Goal: Task Accomplishment & Management: Manage account settings

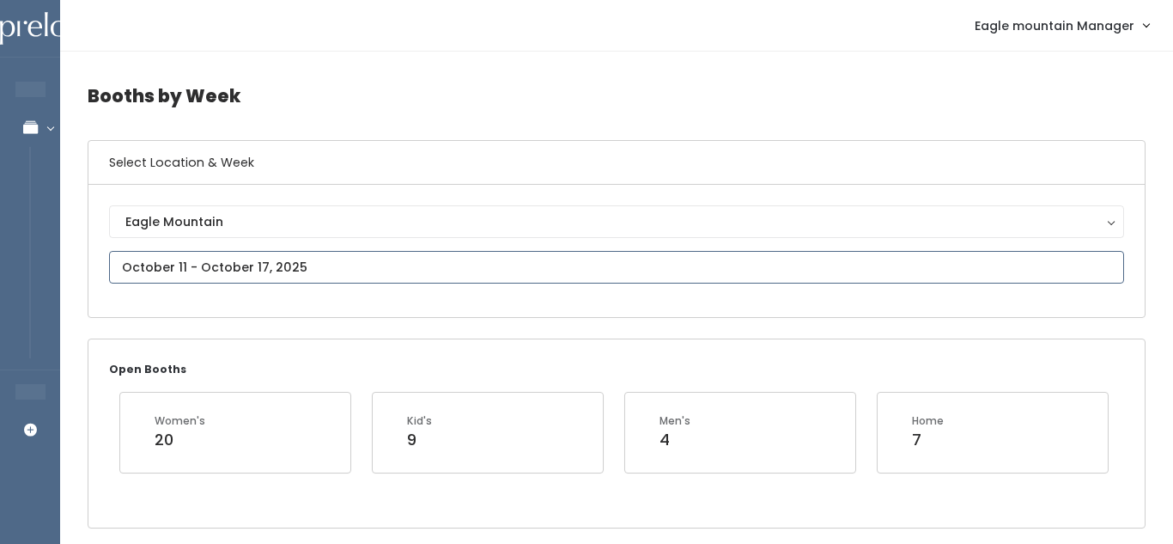
click at [401, 253] on input "text" at bounding box center [616, 267] width 1015 height 33
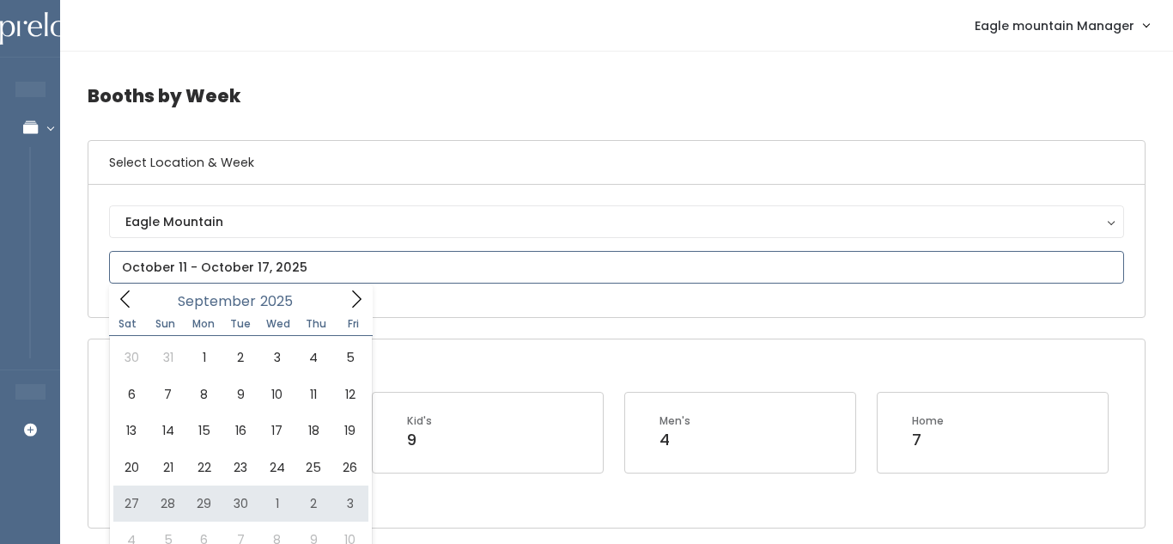
scroll to position [72, 0]
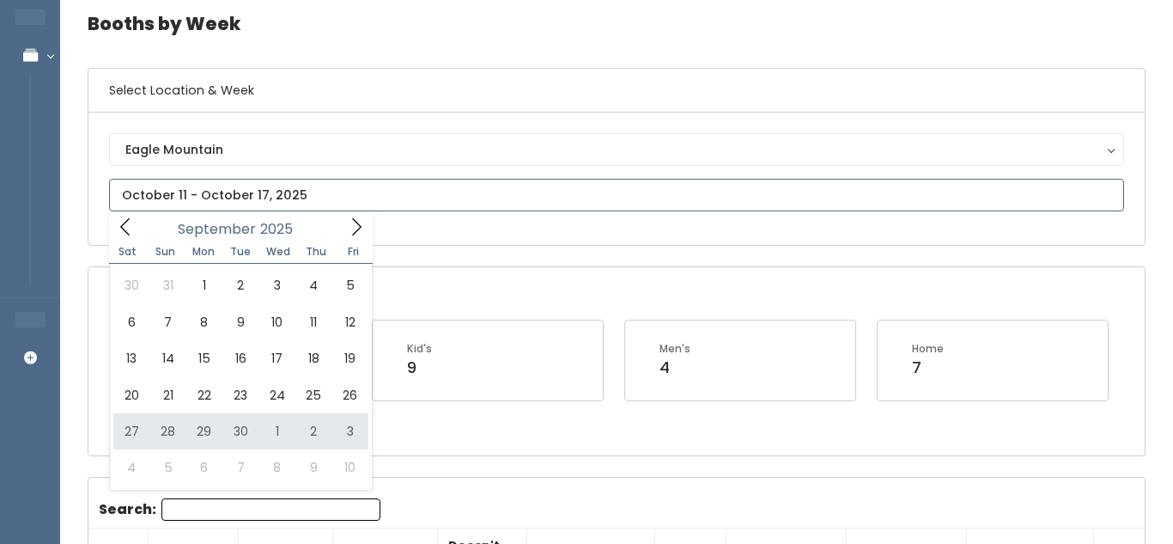
type input "September 27 to October 3"
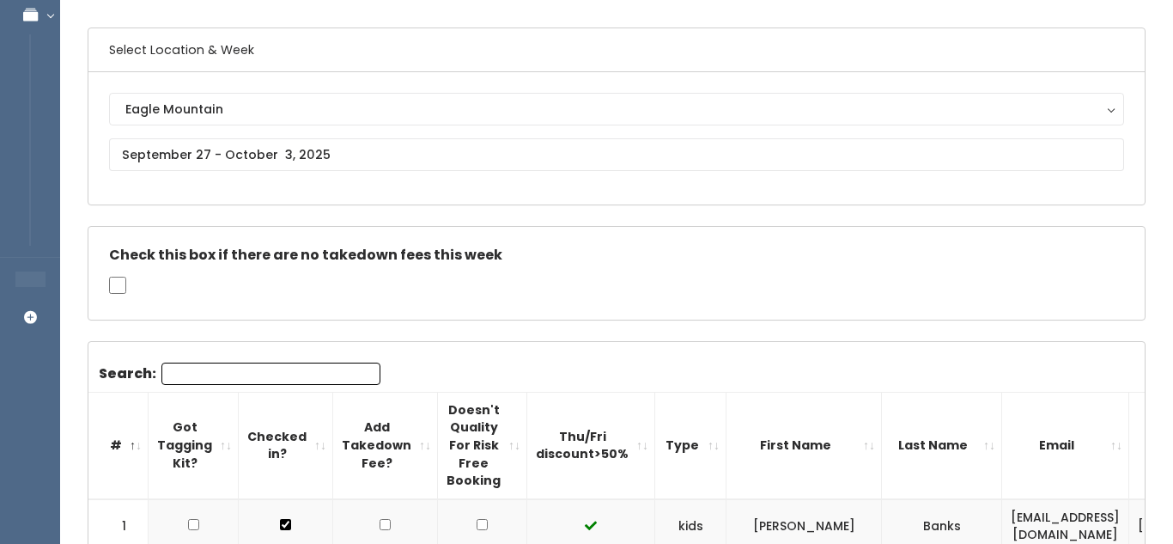
scroll to position [192, 0]
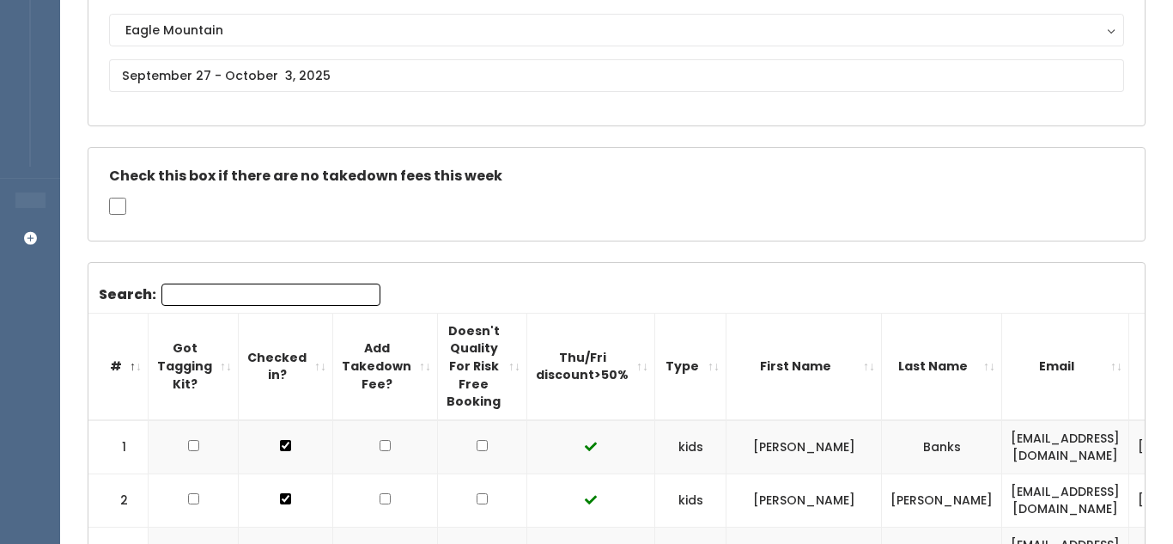
click at [193, 297] on input "Search:" at bounding box center [271, 294] width 219 height 22
click at [193, 297] on input "C" at bounding box center [271, 294] width 219 height 22
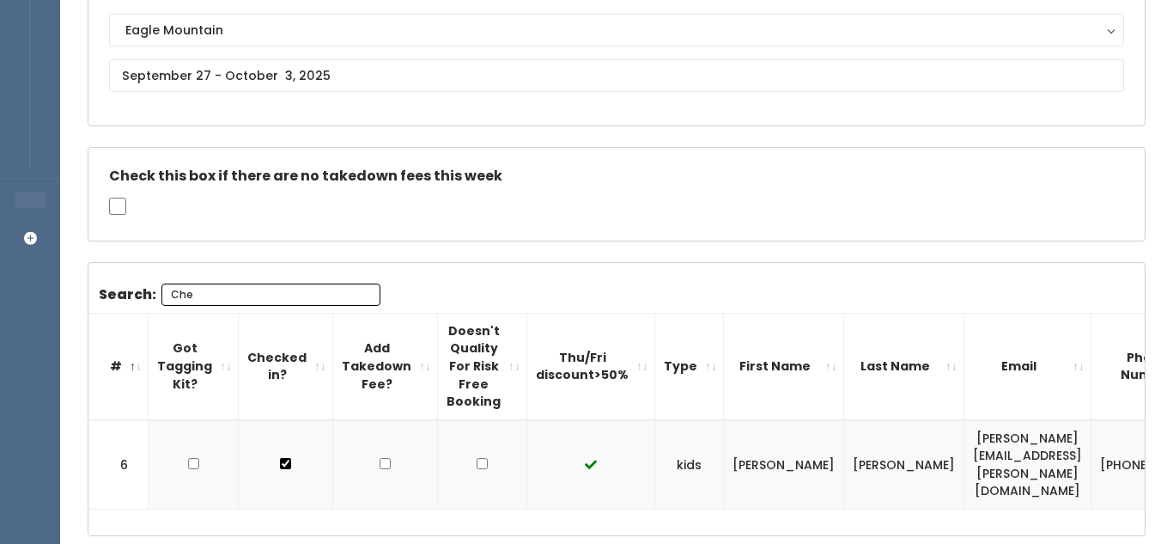
type input "Che"
click at [753, 424] on td "Chelsey" at bounding box center [784, 464] width 120 height 89
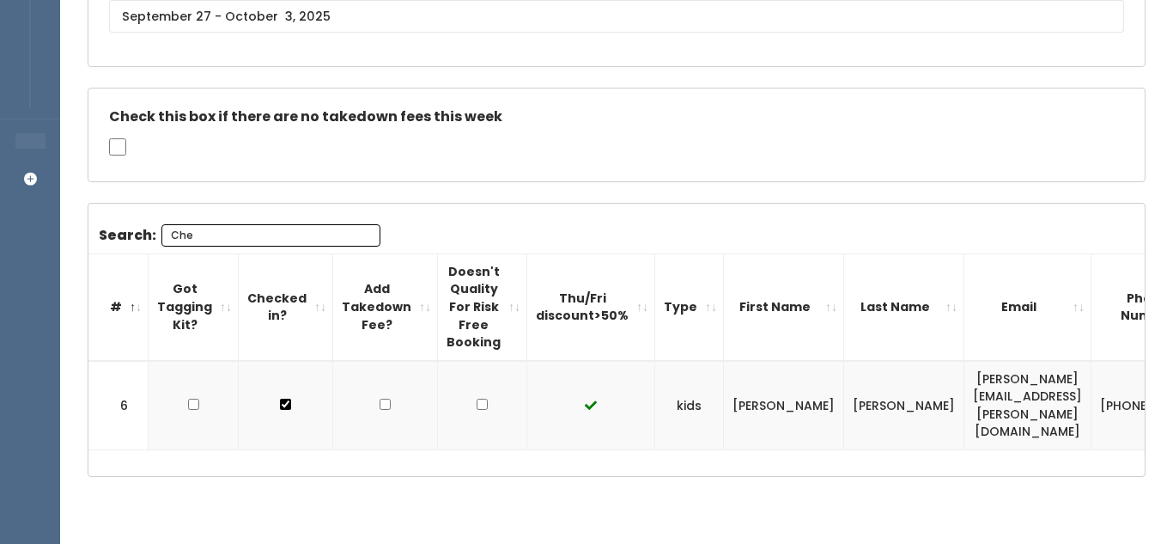
scroll to position [0, 137]
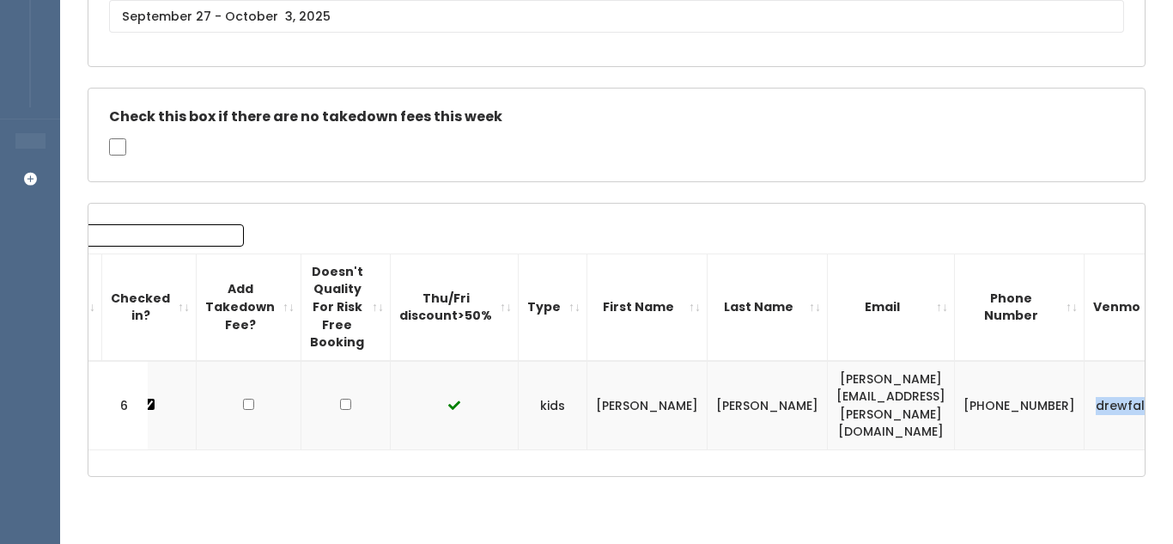
drag, startPoint x: 1009, startPoint y: 385, endPoint x: 1066, endPoint y: 385, distance: 57.6
click at [1085, 385] on td "drewfalls" at bounding box center [1126, 405] width 82 height 89
copy td "drewfalls"
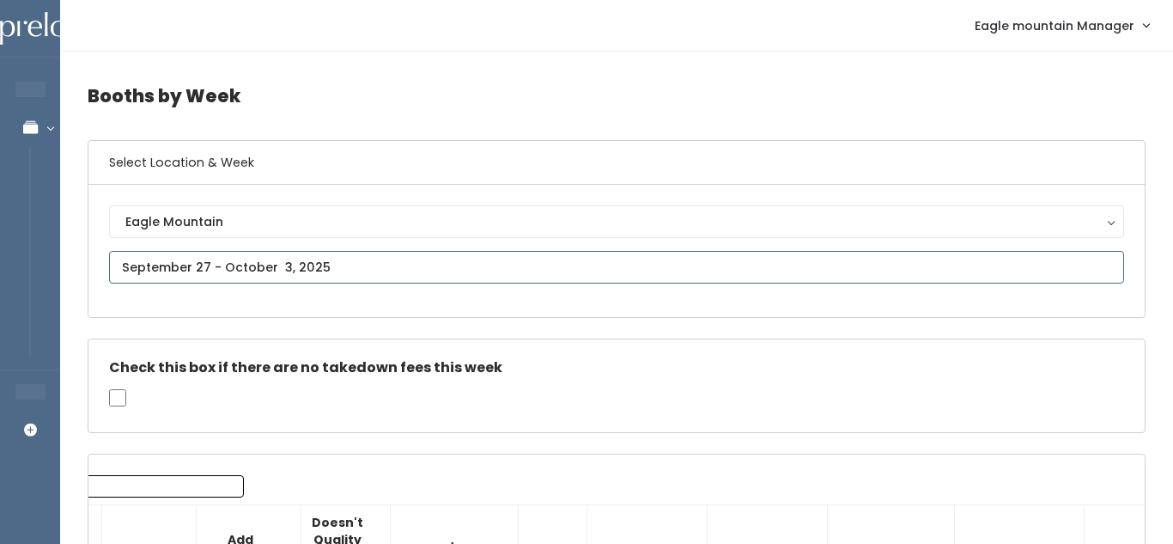
click at [295, 251] on input "text" at bounding box center [616, 267] width 1015 height 33
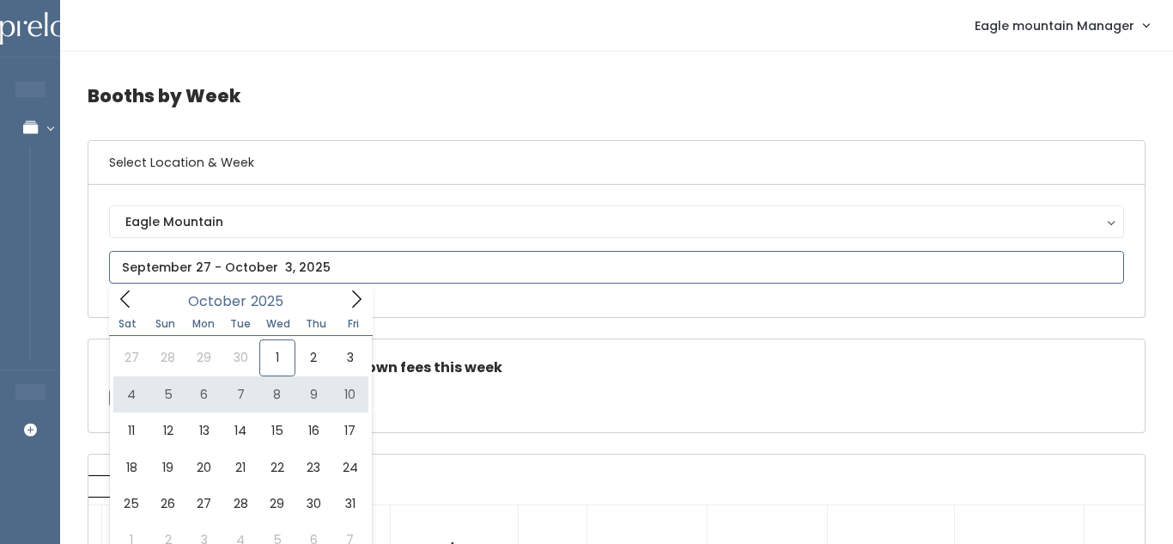
type input "October 4 to October 10"
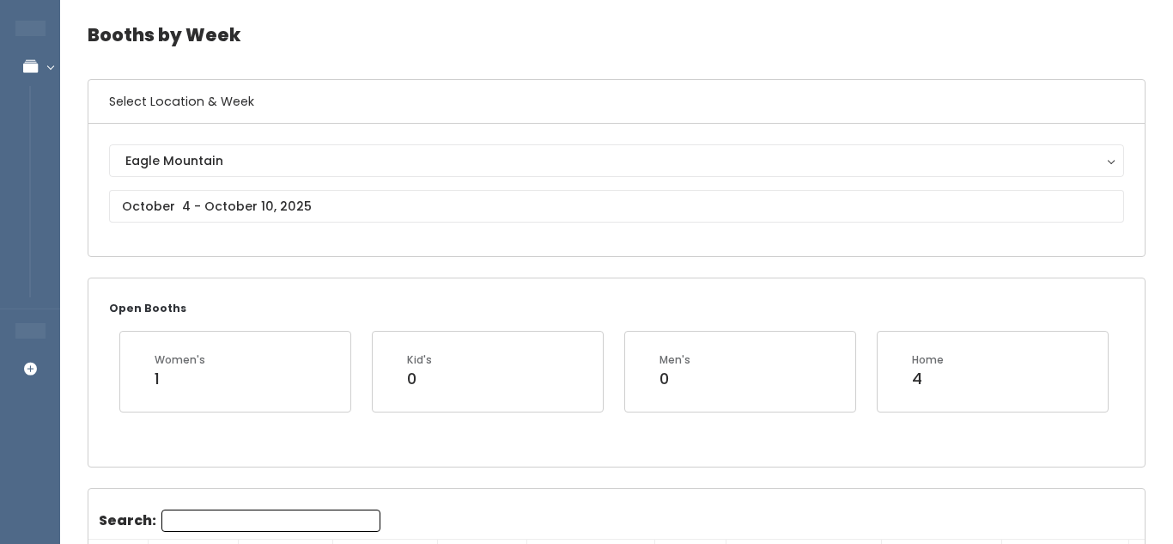
scroll to position [57, 0]
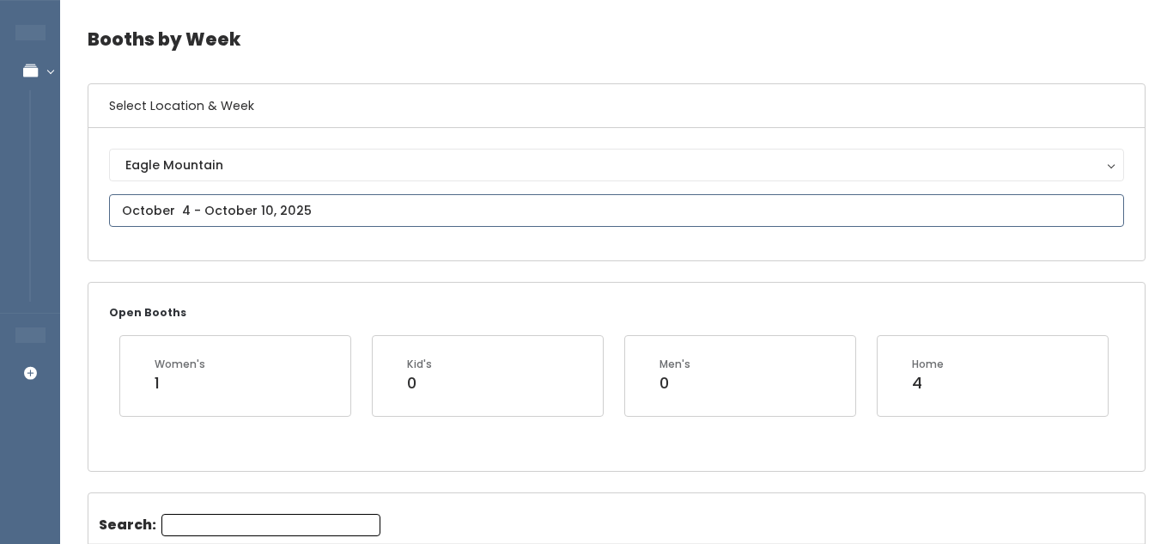
click at [277, 199] on input "text" at bounding box center [616, 210] width 1015 height 33
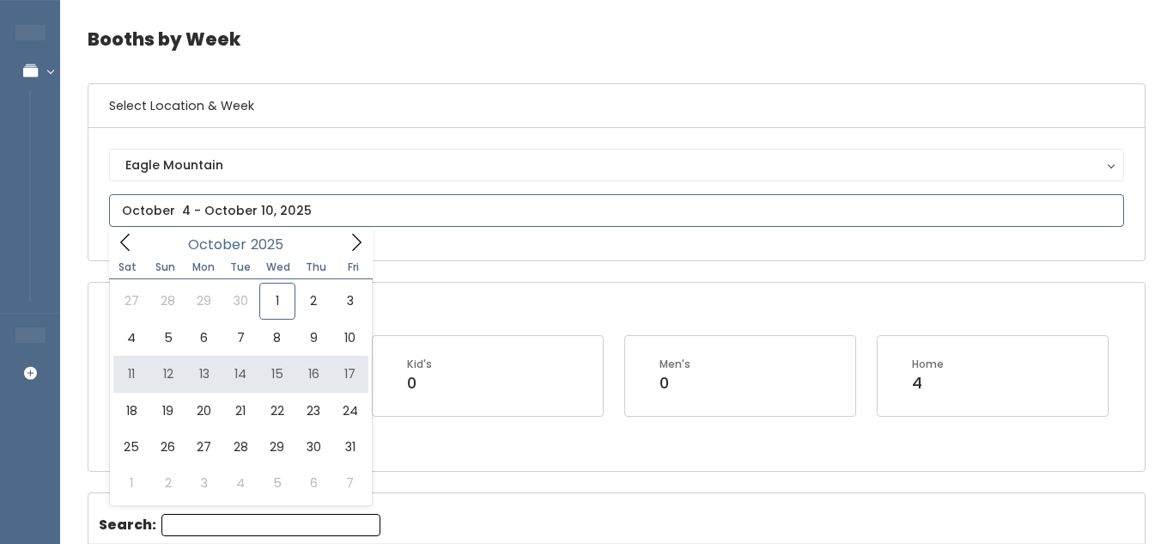
type input "October 11 to October 17"
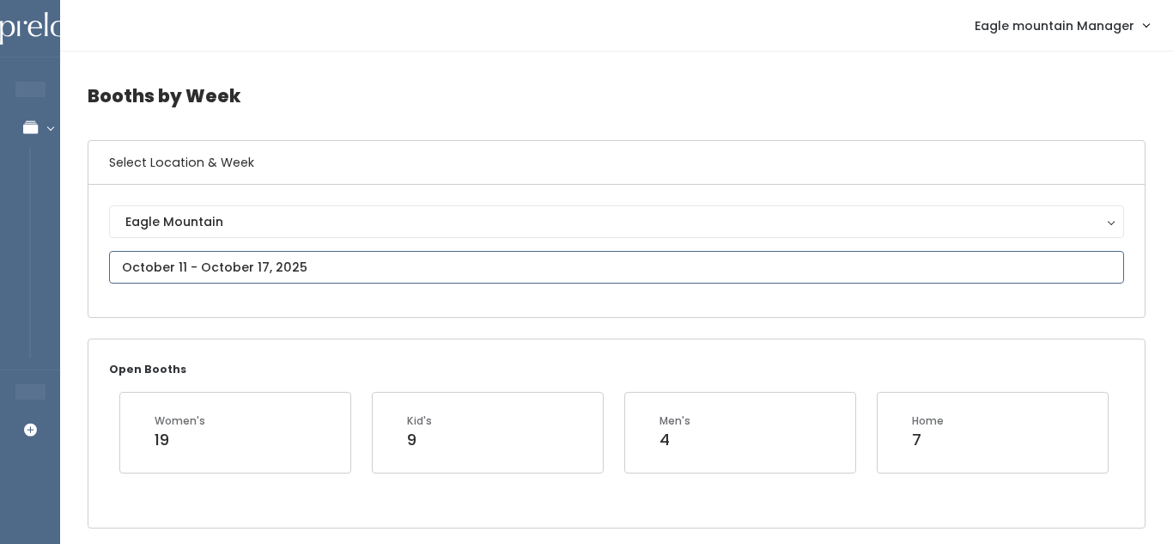
click at [245, 257] on input "text" at bounding box center [616, 267] width 1015 height 33
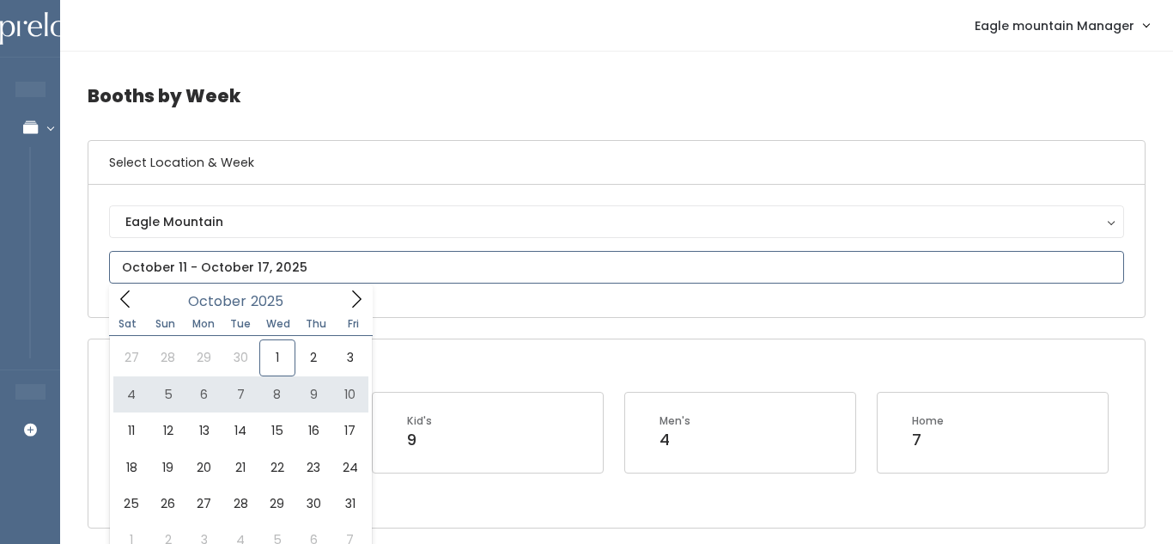
type input "October 4 to October 10"
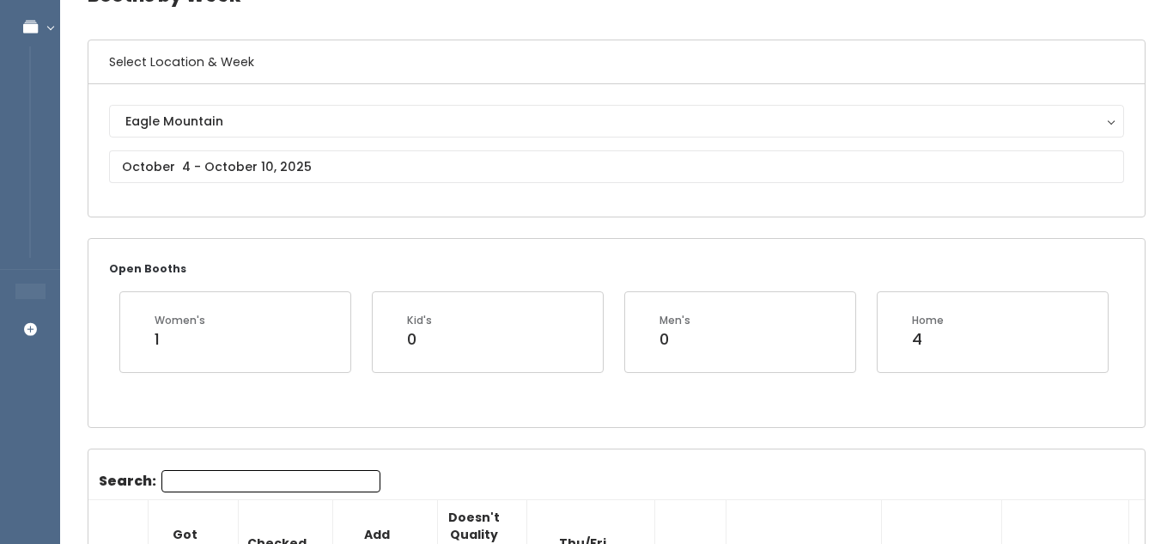
scroll to position [107, 0]
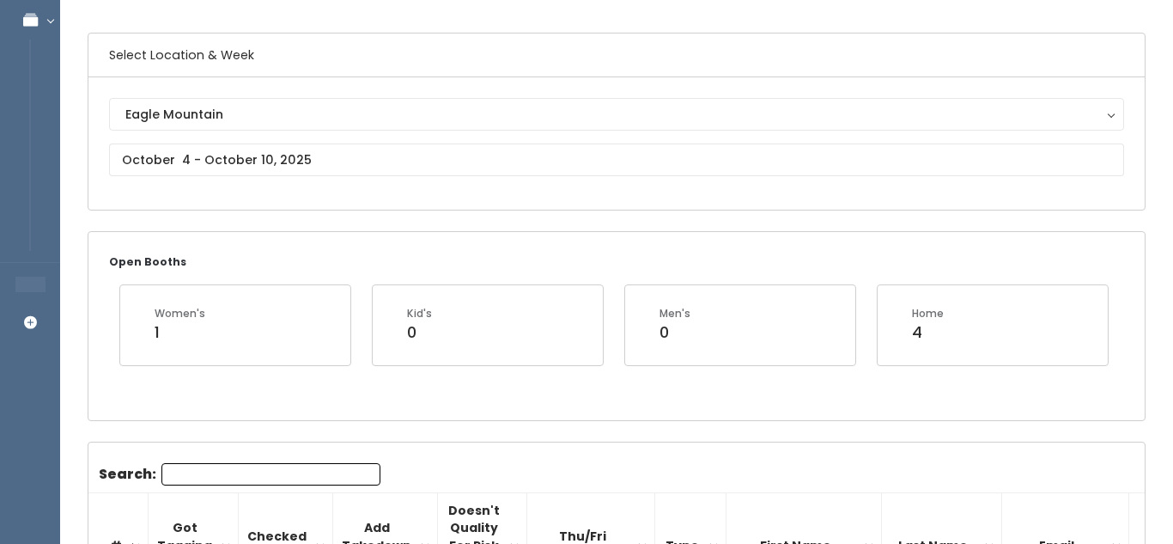
click at [234, 471] on input "Search:" at bounding box center [271, 474] width 219 height 22
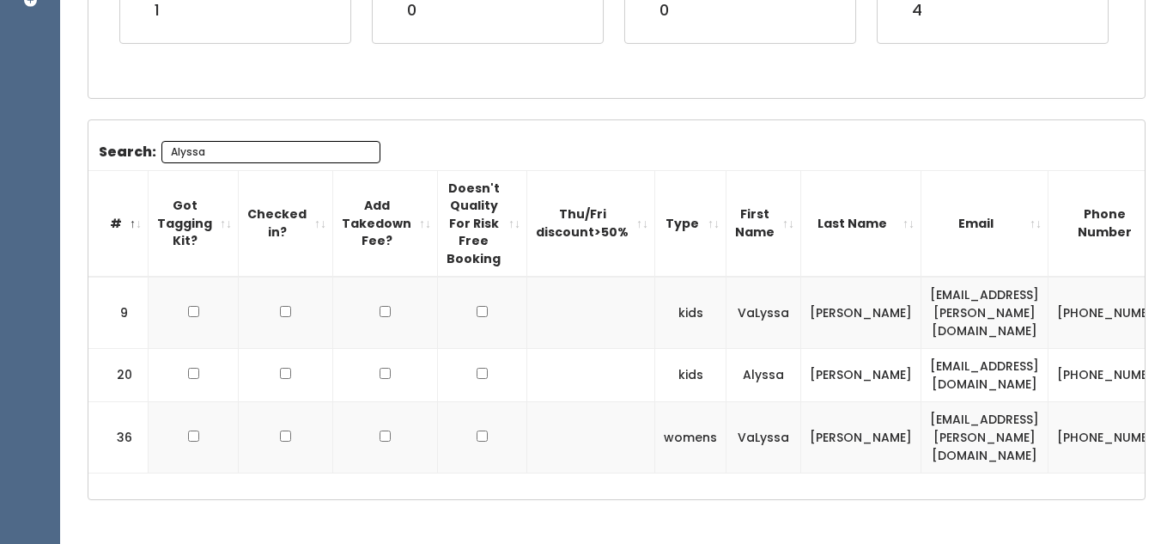
scroll to position [434, 0]
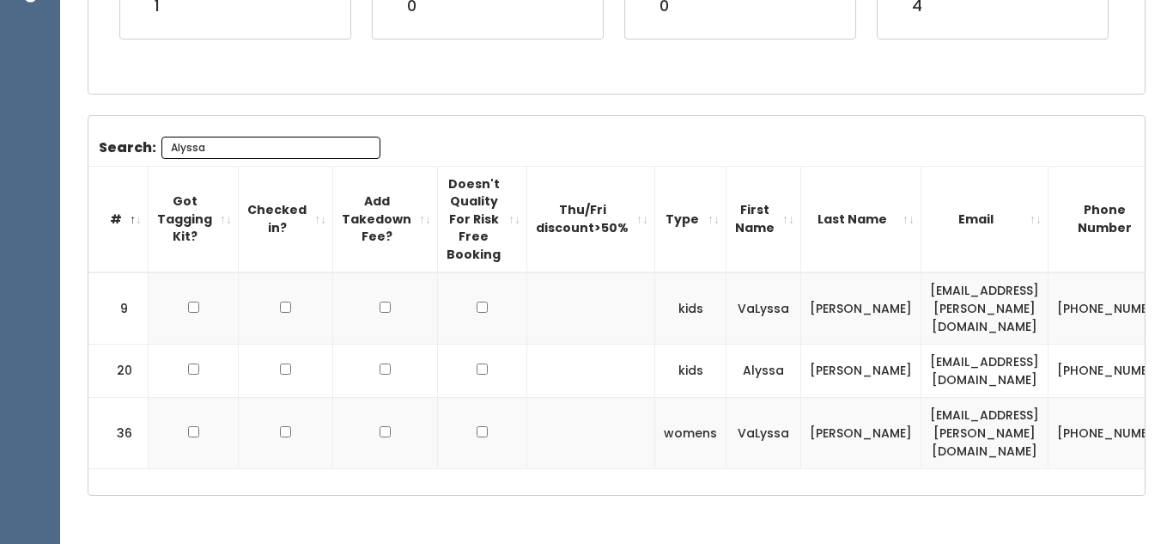
type input "Alyssa"
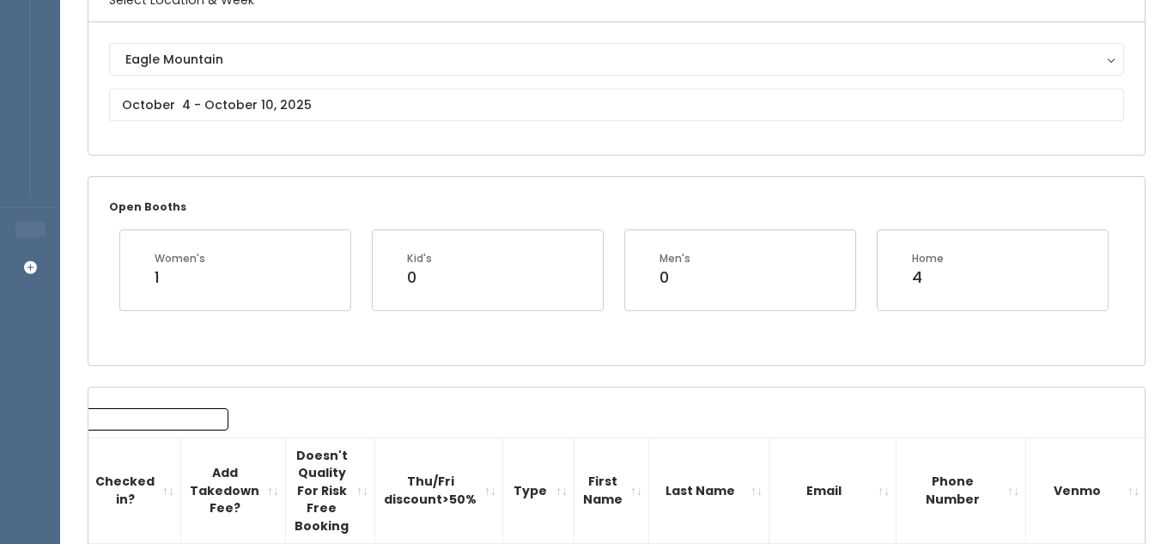
scroll to position [0, 0]
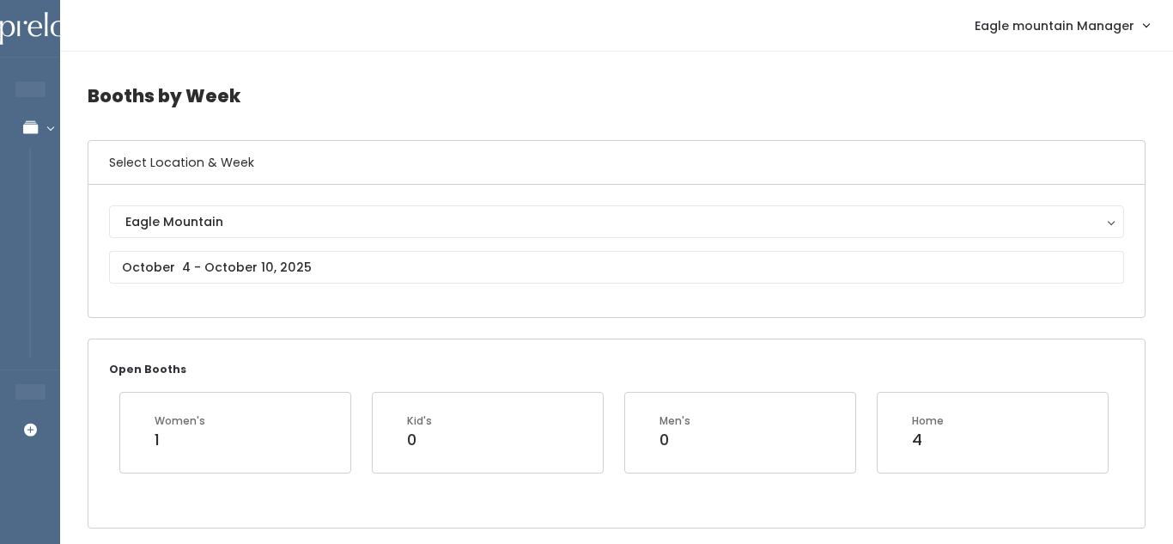
click at [417, 249] on div "Eagle Mountain Eagle Mountain" at bounding box center [616, 250] width 1015 height 91
click at [391, 266] on input "text" at bounding box center [616, 267] width 1015 height 33
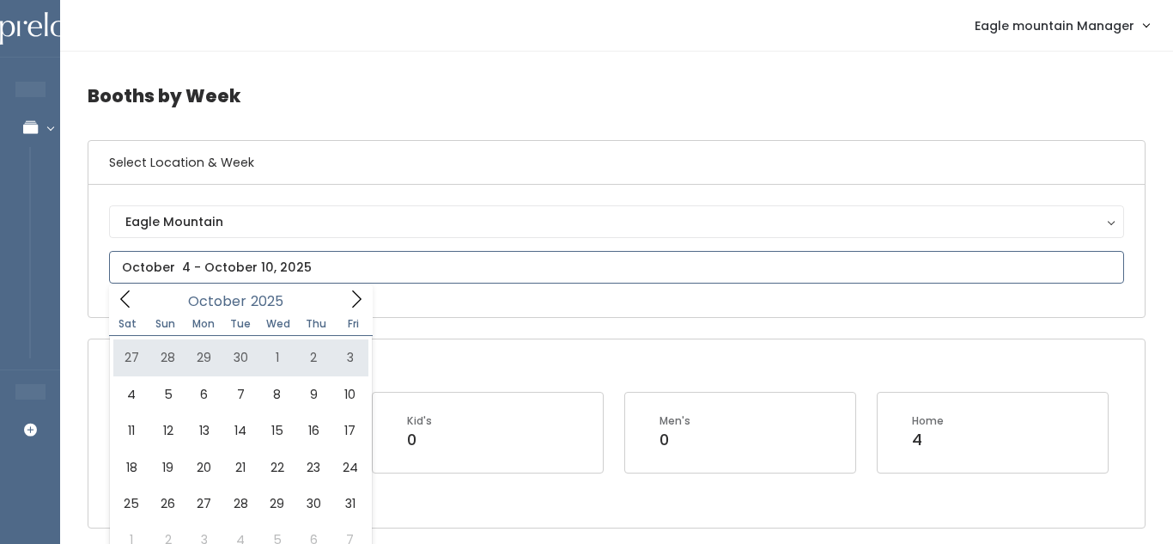
click at [358, 288] on span at bounding box center [356, 298] width 33 height 27
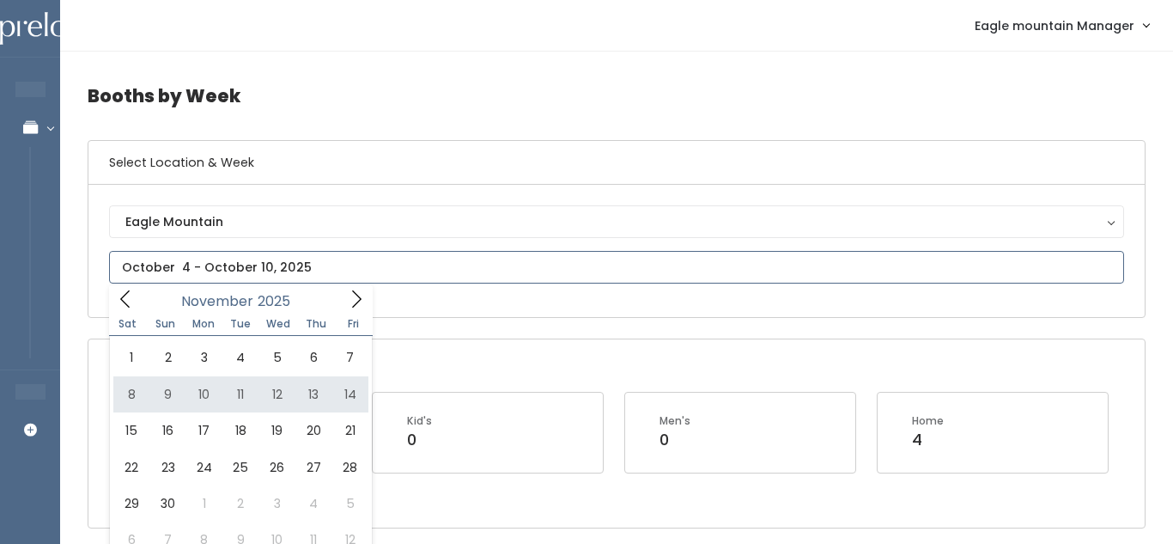
type input "November 8 to November 14"
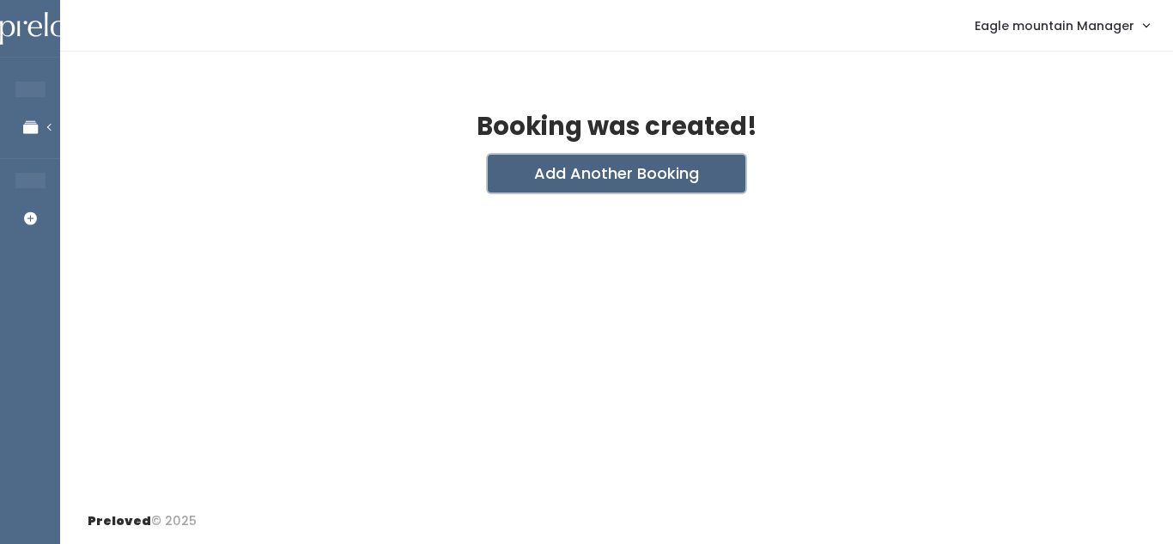
click at [531, 158] on button "Add Another Booking" at bounding box center [617, 174] width 258 height 38
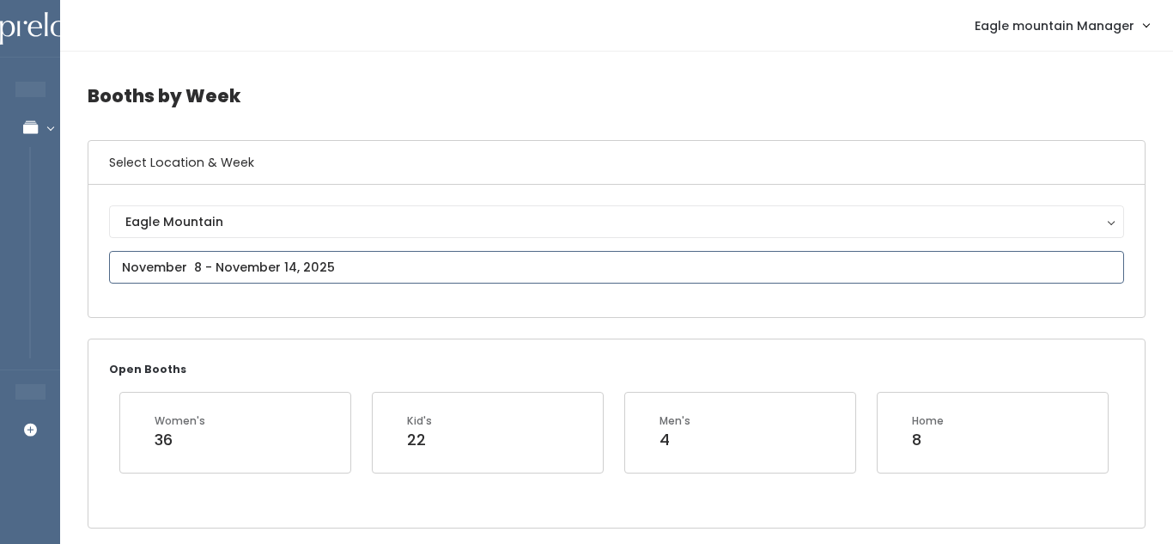
click at [344, 257] on input "text" at bounding box center [616, 267] width 1015 height 33
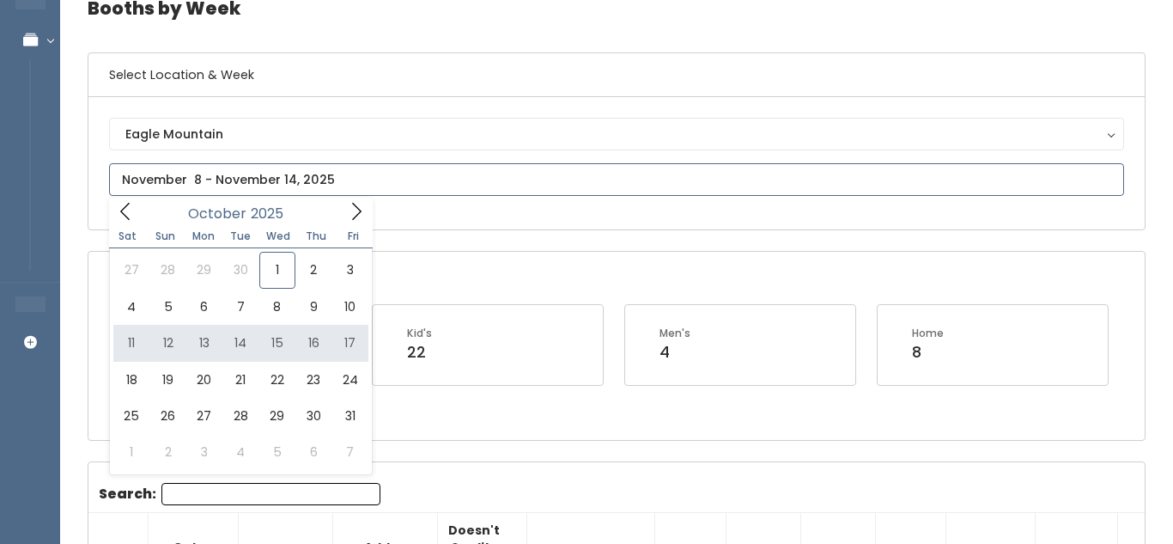
scroll to position [100, 0]
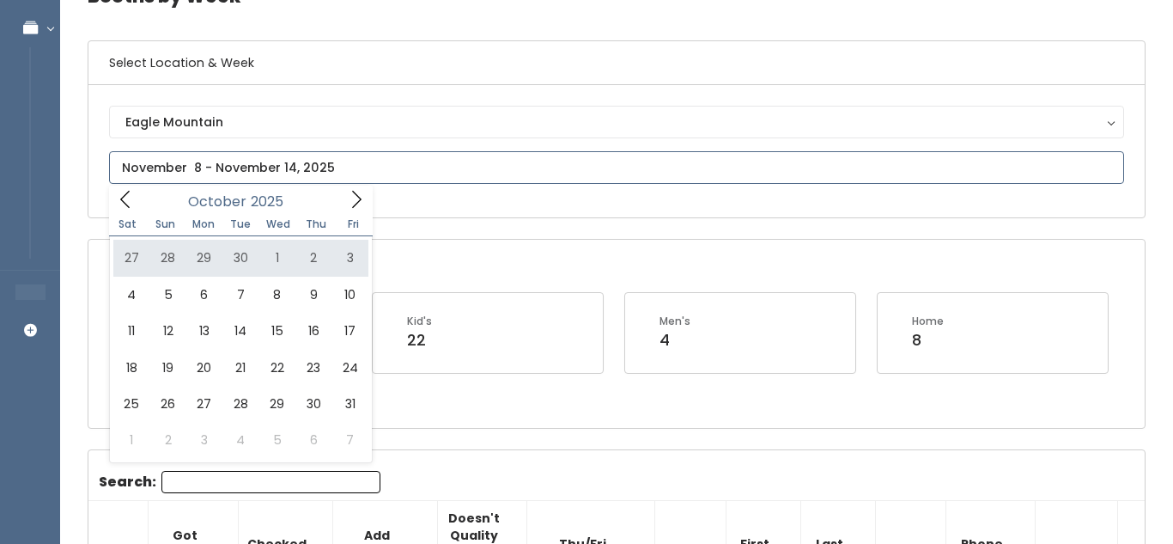
click at [361, 201] on icon at bounding box center [356, 199] width 19 height 19
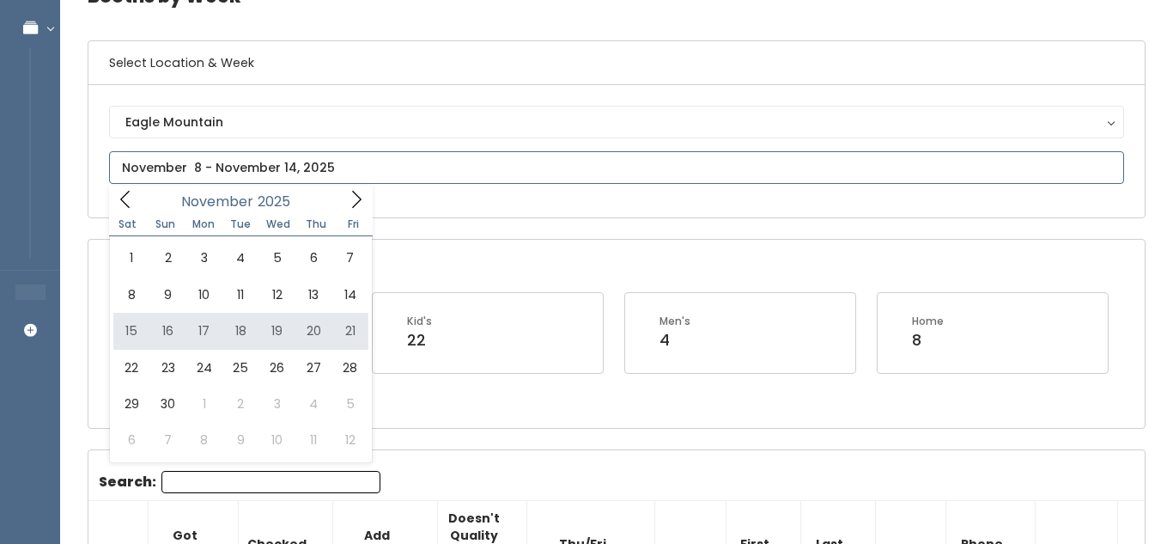
type input "November 15 to November 21"
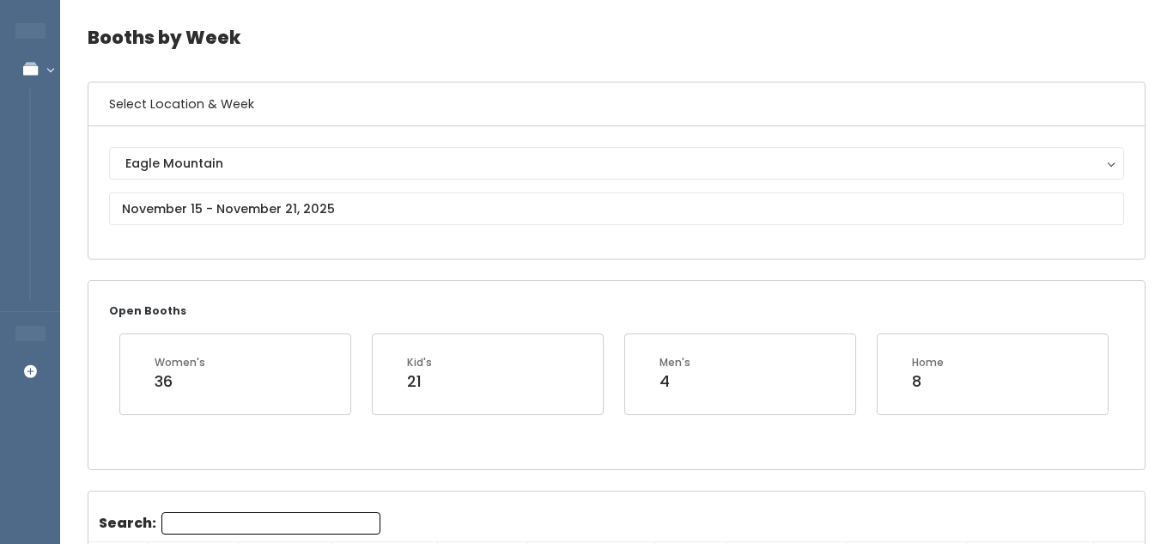
scroll to position [40, 0]
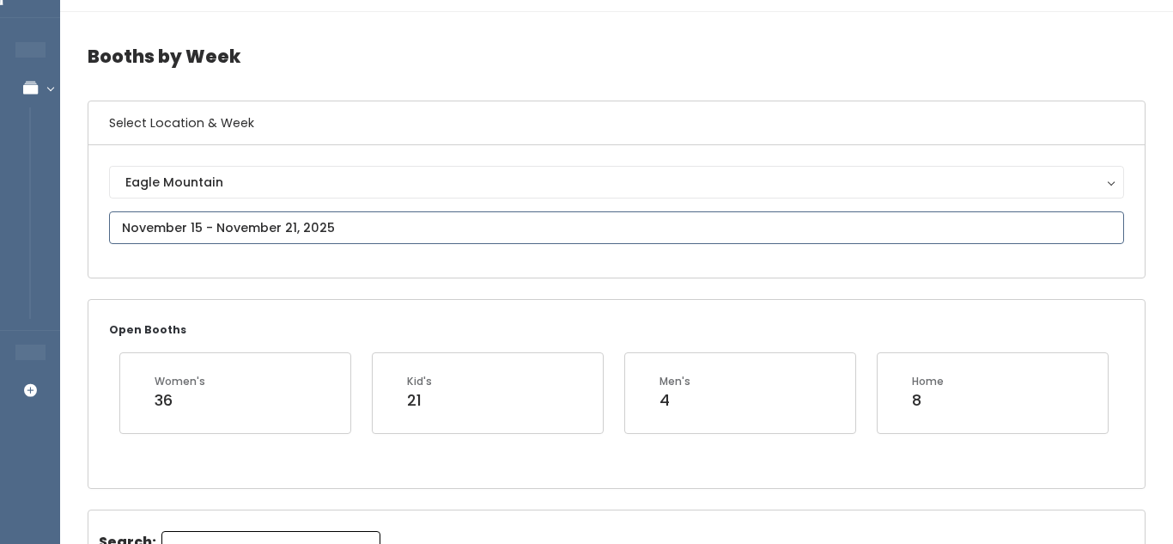
click at [471, 221] on input "text" at bounding box center [616, 227] width 1015 height 33
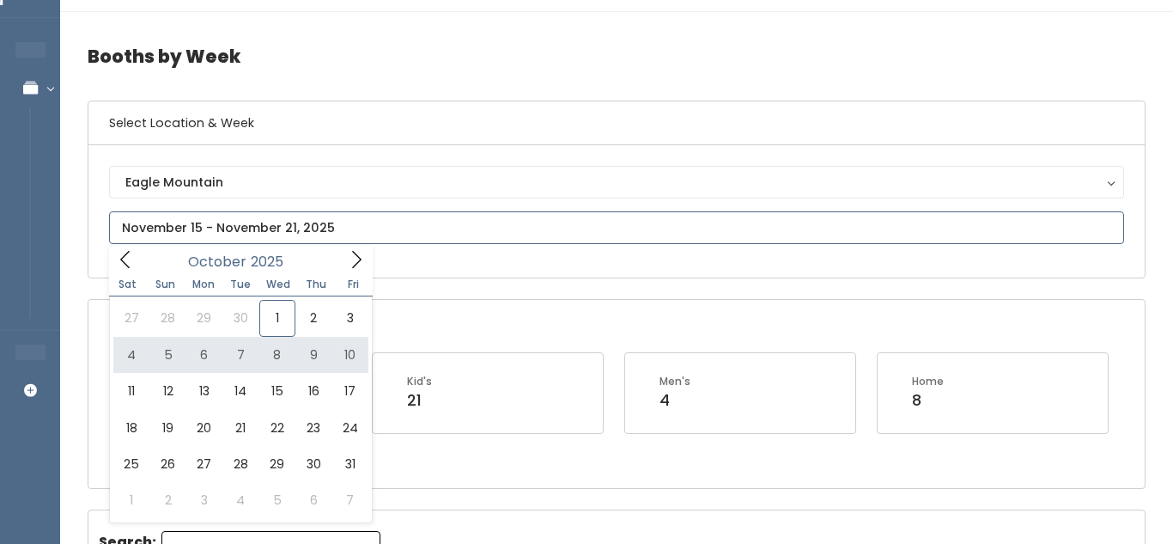
type input "October 4 to October 10"
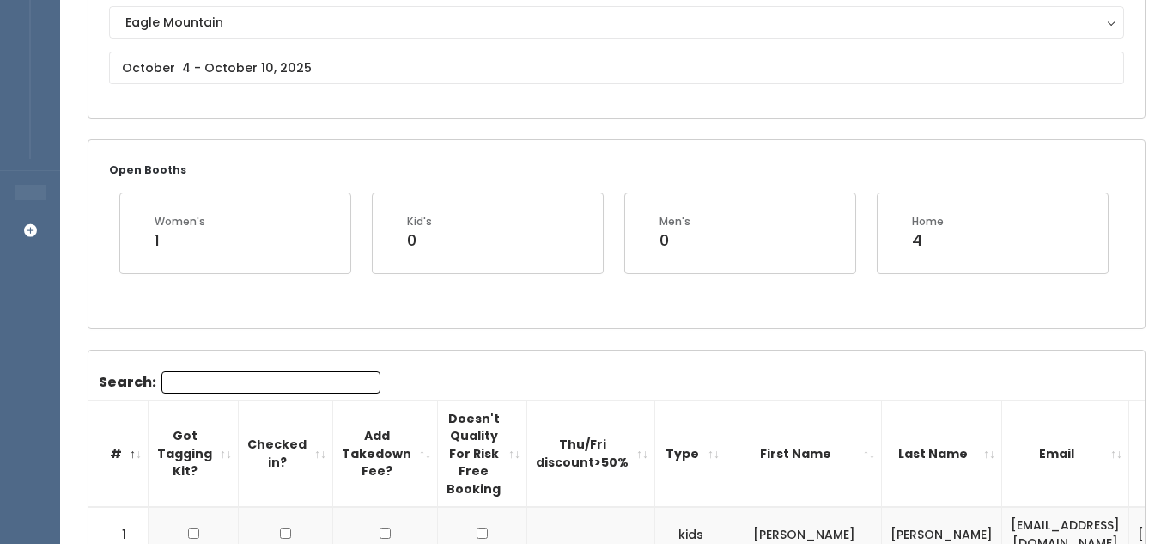
scroll to position [200, 0]
click at [277, 391] on input "Search:" at bounding box center [271, 381] width 219 height 22
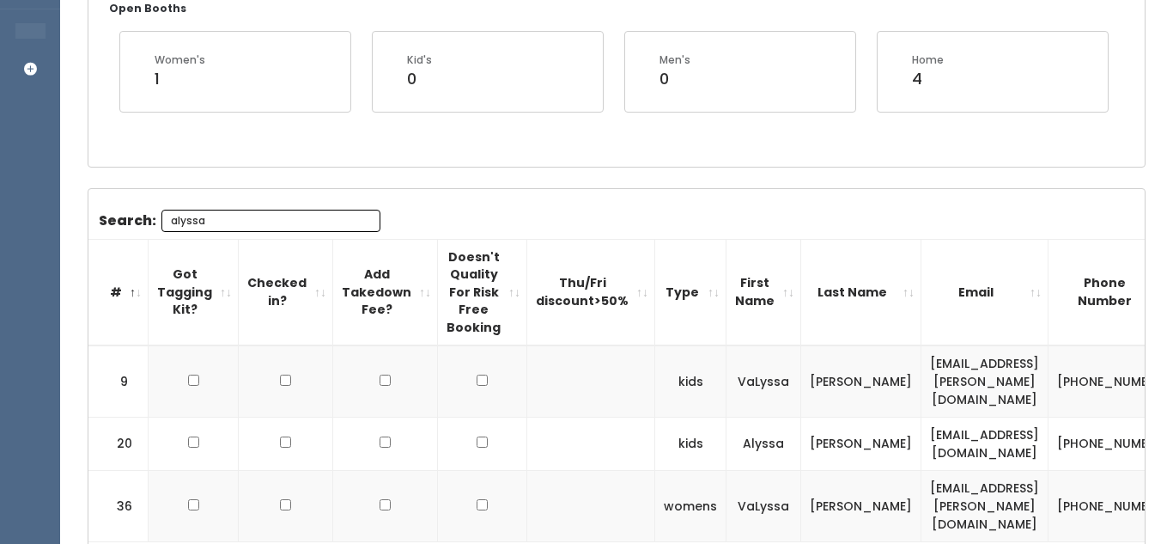
scroll to position [0, 156]
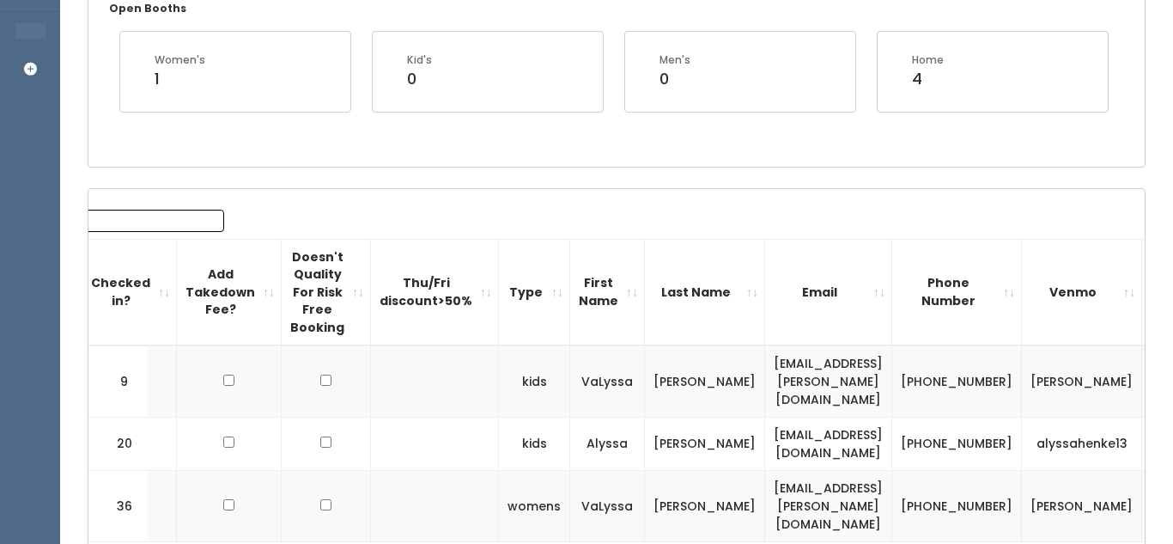
type input "alyssa"
drag, startPoint x: 974, startPoint y: 420, endPoint x: 1079, endPoint y: 425, distance: 104.9
click at [1079, 425] on tr "20 kids Alyssa Olson alyssahenke94@gmail.com (618) 610-3141 alyssahenke13" at bounding box center [574, 443] width 1285 height 53
copy tbody "alyssahenke13"
drag, startPoint x: 701, startPoint y: 426, endPoint x: 877, endPoint y: 431, distance: 176.2
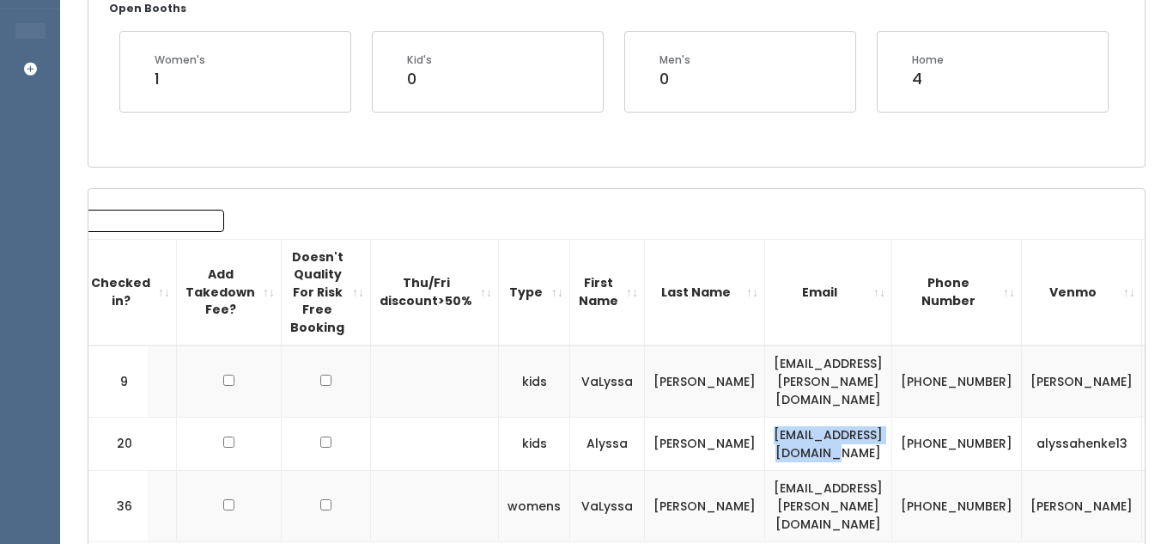
click at [877, 431] on td "alyssahenke94@gmail.com" at bounding box center [828, 443] width 127 height 53
copy td "alyssahenke94@gmail.com"
drag, startPoint x: 895, startPoint y: 415, endPoint x: 949, endPoint y: 437, distance: 58.5
click at [949, 437] on td "(618) 610-3141" at bounding box center [958, 443] width 130 height 53
copy td "(618) 610-3141"
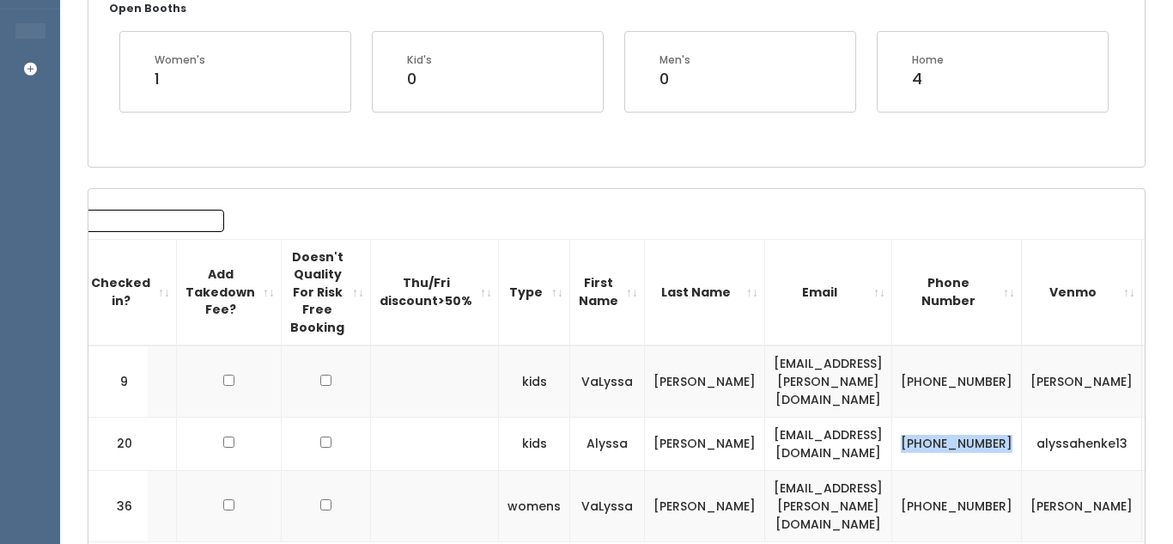
scroll to position [0, 0]
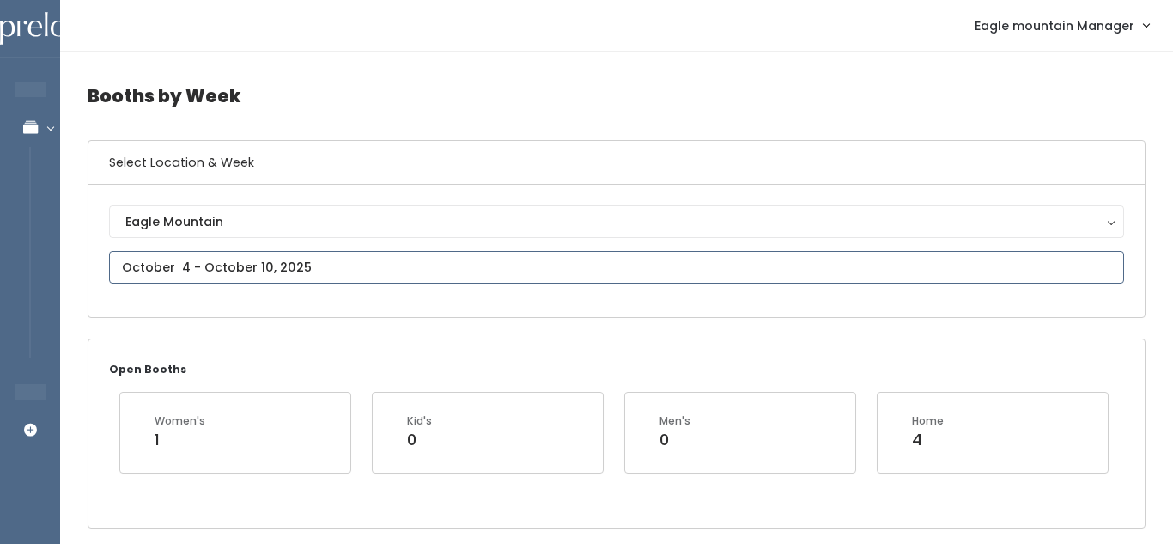
click at [200, 264] on input "text" at bounding box center [616, 267] width 1015 height 33
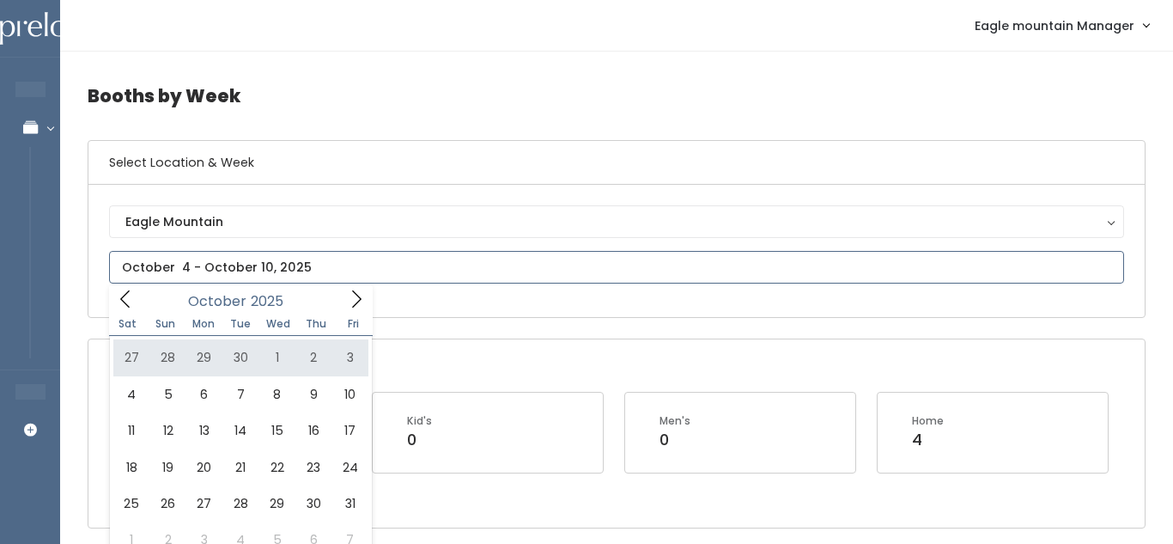
click at [353, 298] on icon at bounding box center [356, 298] width 19 height 19
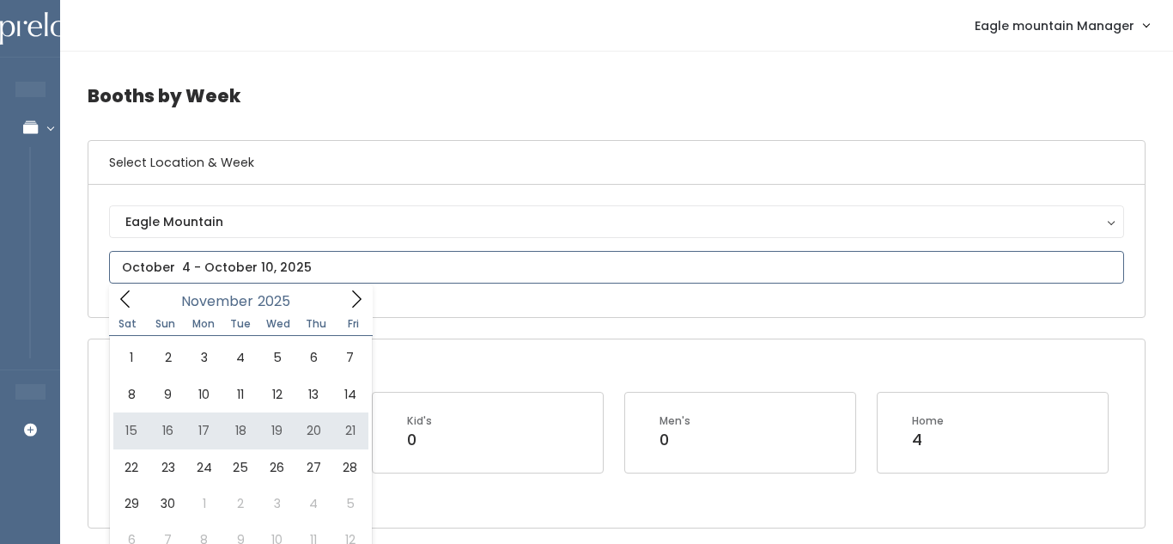
type input "[DATE] to [DATE]"
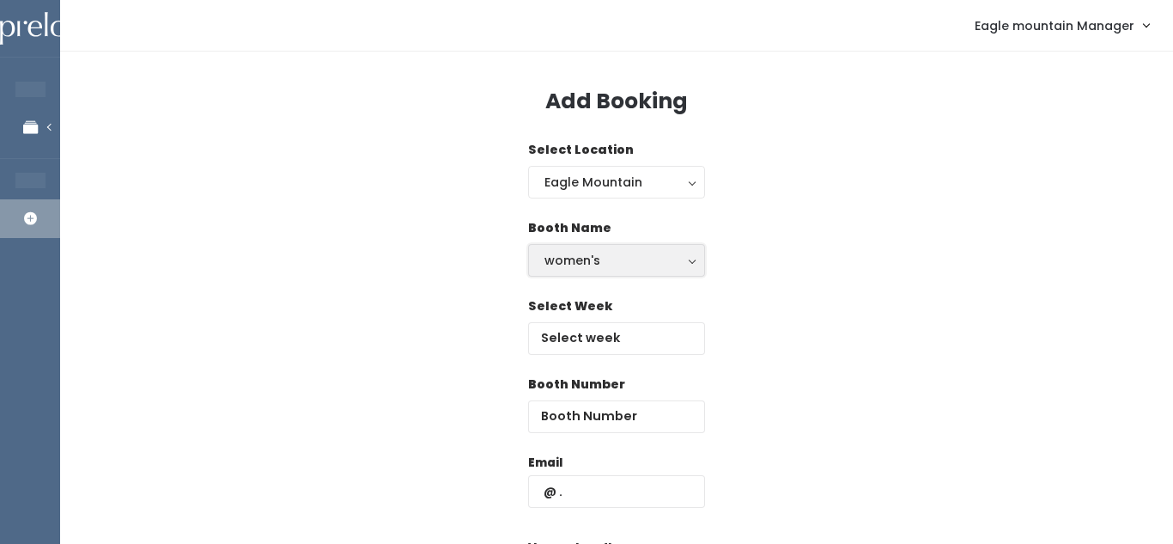
click at [587, 264] on div "women's" at bounding box center [617, 260] width 144 height 19
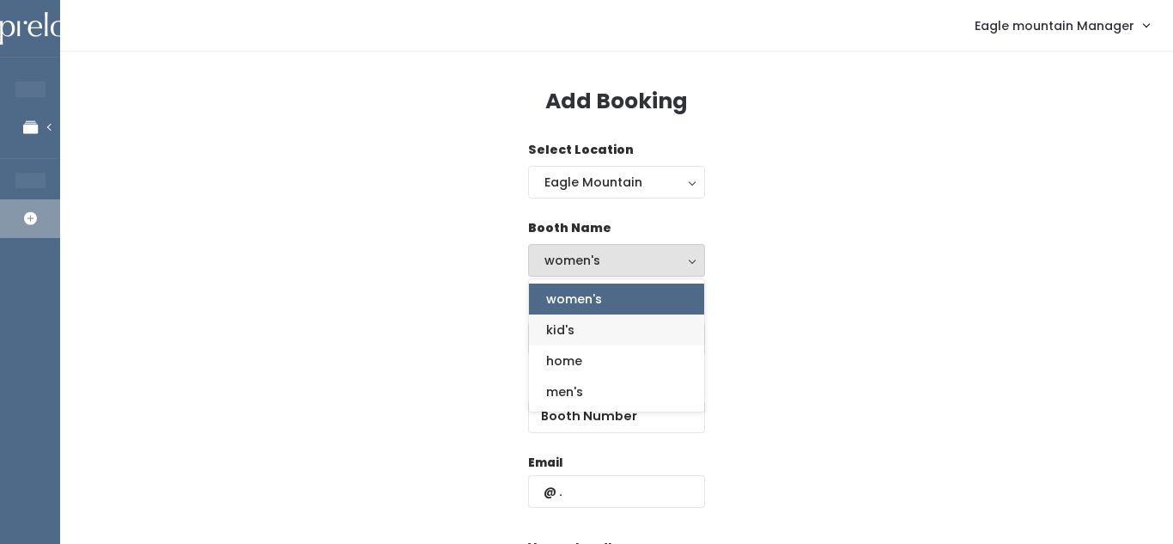
click at [566, 327] on span "kid's" at bounding box center [560, 329] width 28 height 19
select select "kids"
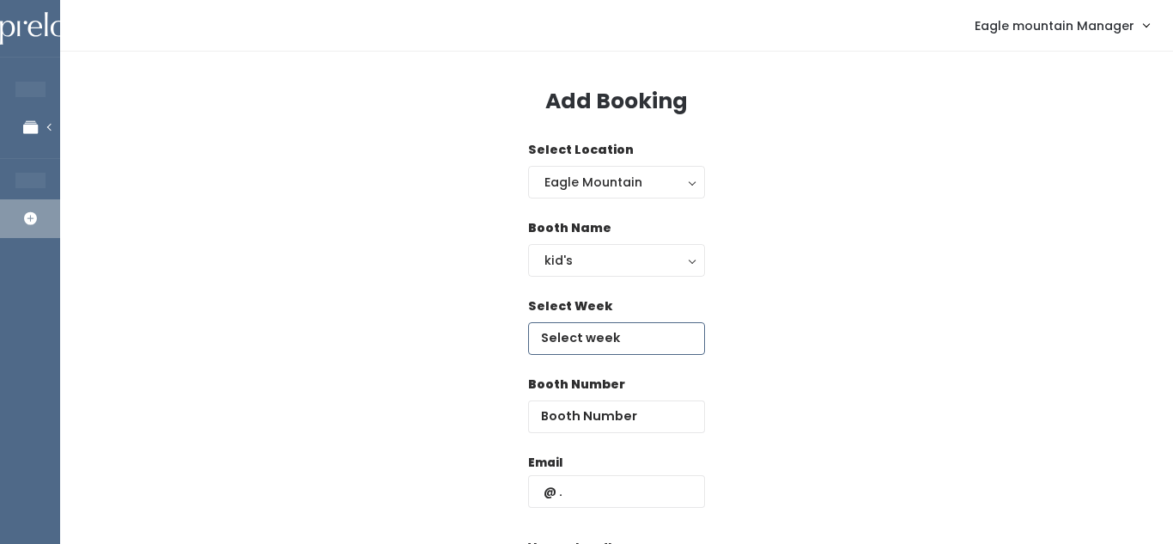
click at [576, 333] on input "text" at bounding box center [616, 338] width 177 height 33
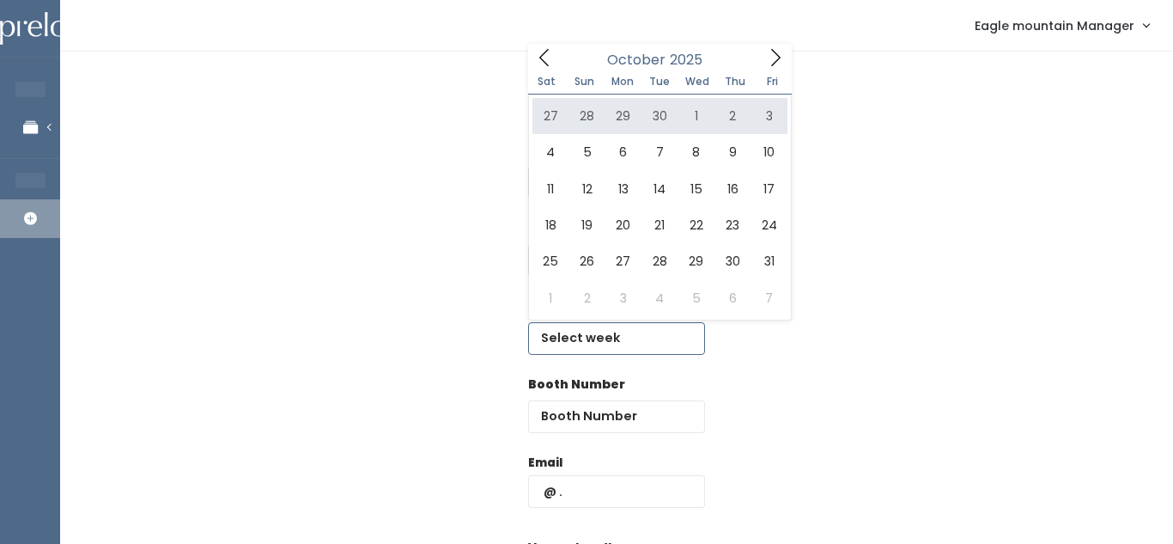
click at [776, 48] on icon at bounding box center [775, 57] width 19 height 19
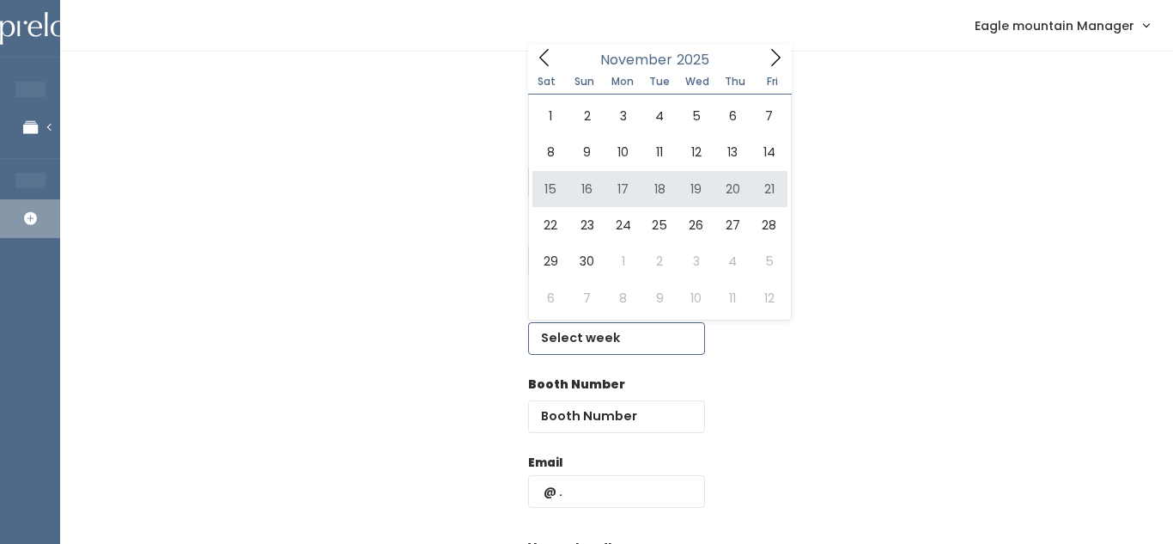
type input "November 15 to November 21"
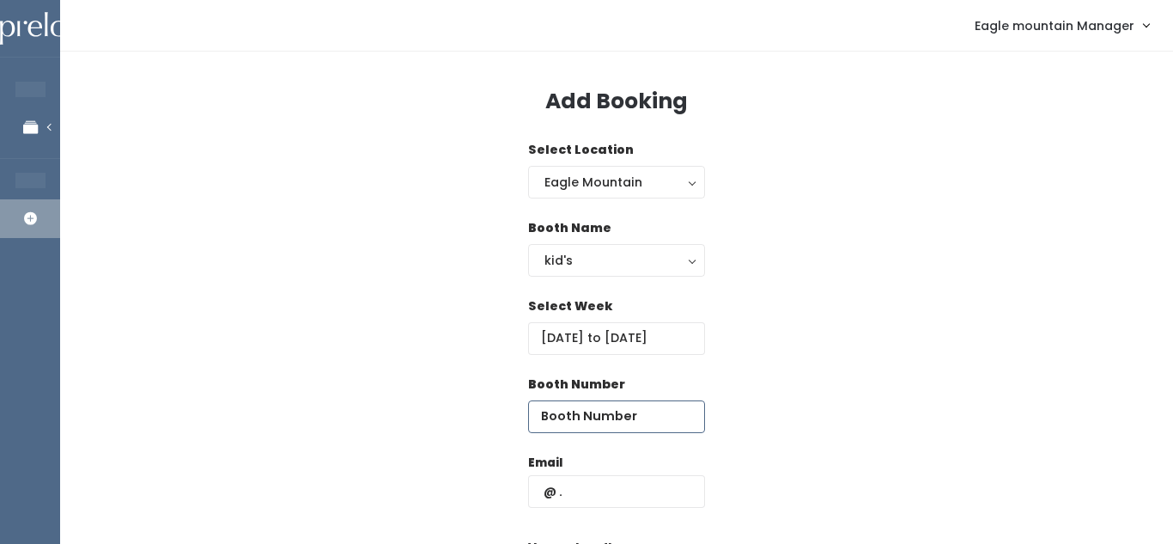
click at [580, 423] on input "number" at bounding box center [616, 416] width 177 height 33
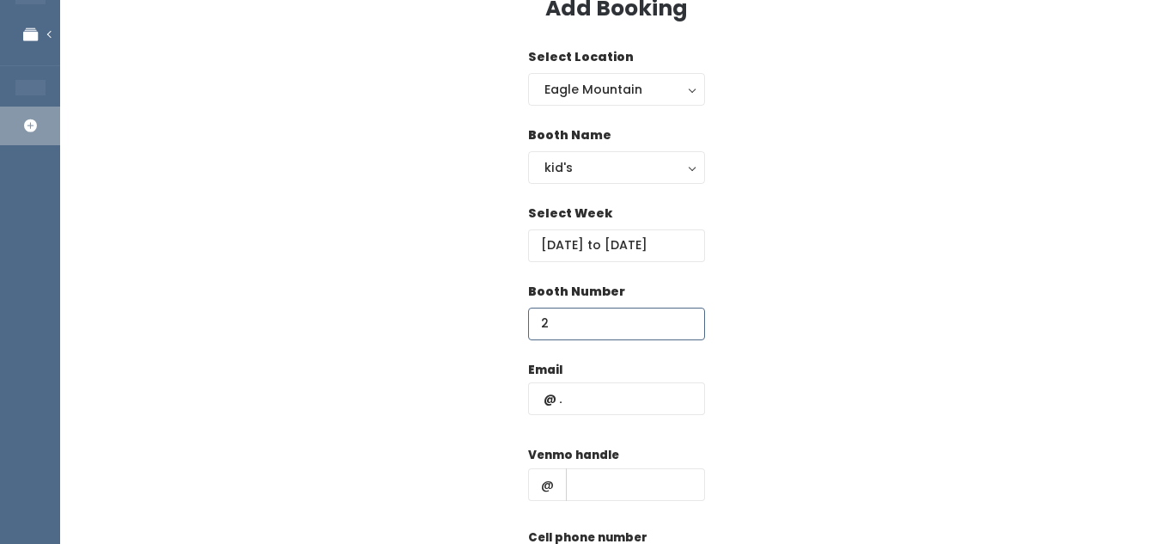
scroll to position [92, 0]
type input "2"
click at [596, 408] on input "text" at bounding box center [616, 399] width 177 height 33
paste input "alyssahenke13"
type input "alyssahenke13"
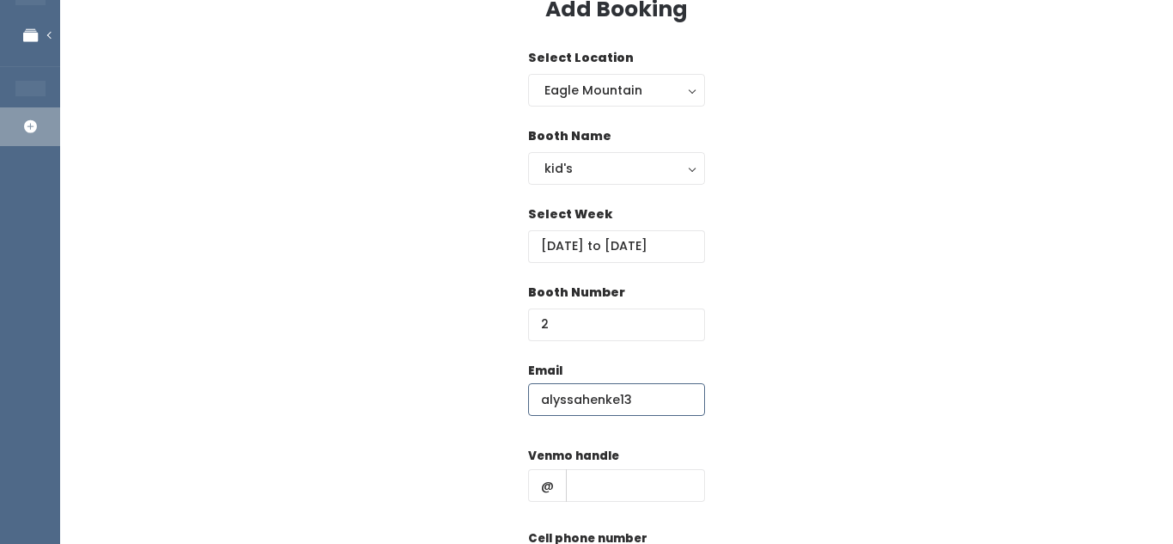
drag, startPoint x: 637, startPoint y: 402, endPoint x: 523, endPoint y: 392, distance: 113.9
click at [523, 392] on div "Email alyssahenke13 Venmo handle @ Cell phone number Create" at bounding box center [617, 513] width 1058 height 303
click at [584, 481] on input "text" at bounding box center [635, 485] width 139 height 33
paste input "alyssahenke13"
type input "alyssahenke13"
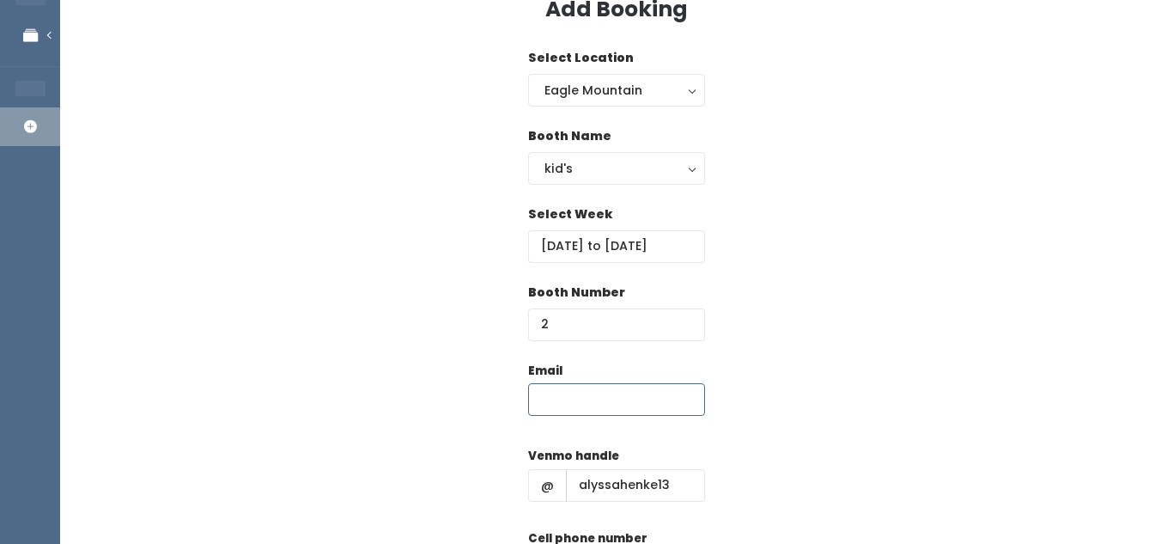
click at [576, 390] on input "text" at bounding box center [616, 399] width 177 height 33
paste input "alyssahenke94@gmail.com"
type input "alyssahenke94@gmail.com"
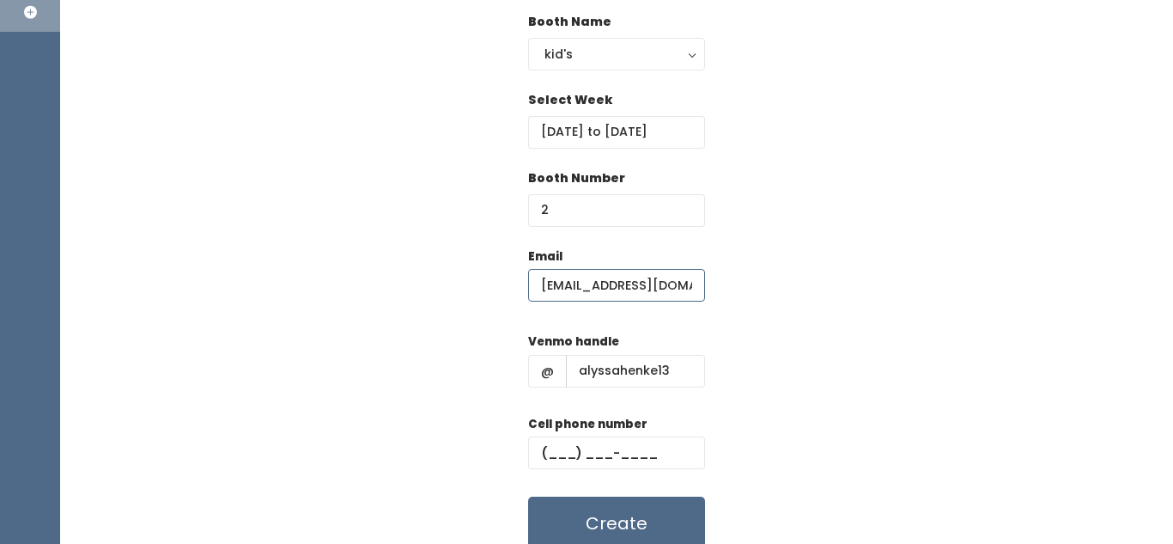
scroll to position [259, 0]
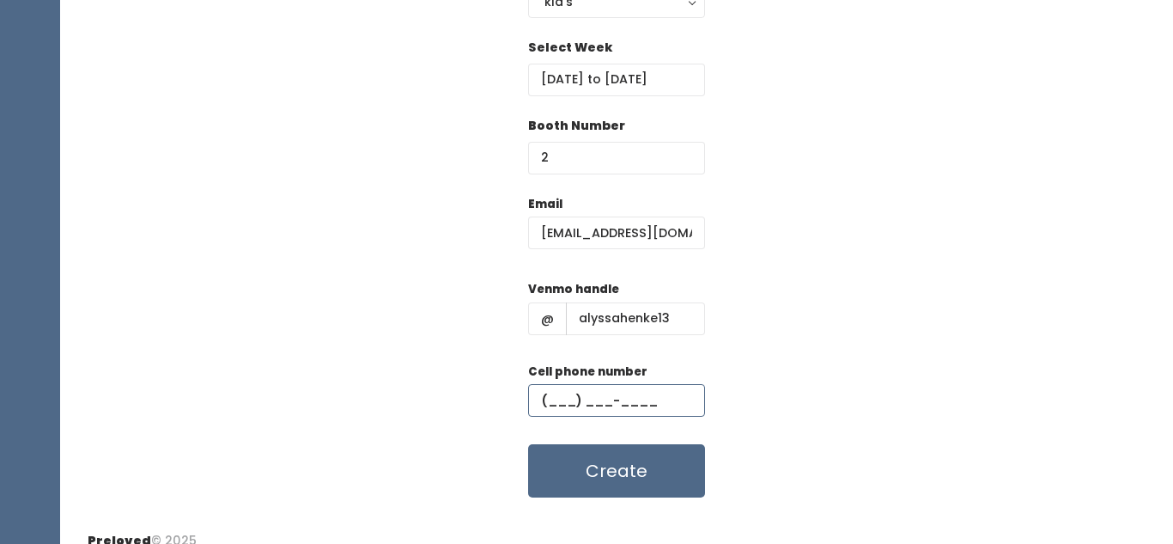
click at [608, 393] on input "text" at bounding box center [616, 400] width 177 height 33
paste input "(618) 610-3141"
type input "(618) 610-3141"
click at [558, 229] on input "alyssahenke94@gmail.com" at bounding box center [616, 232] width 177 height 33
type input "alyssahenke94@gmail.com"
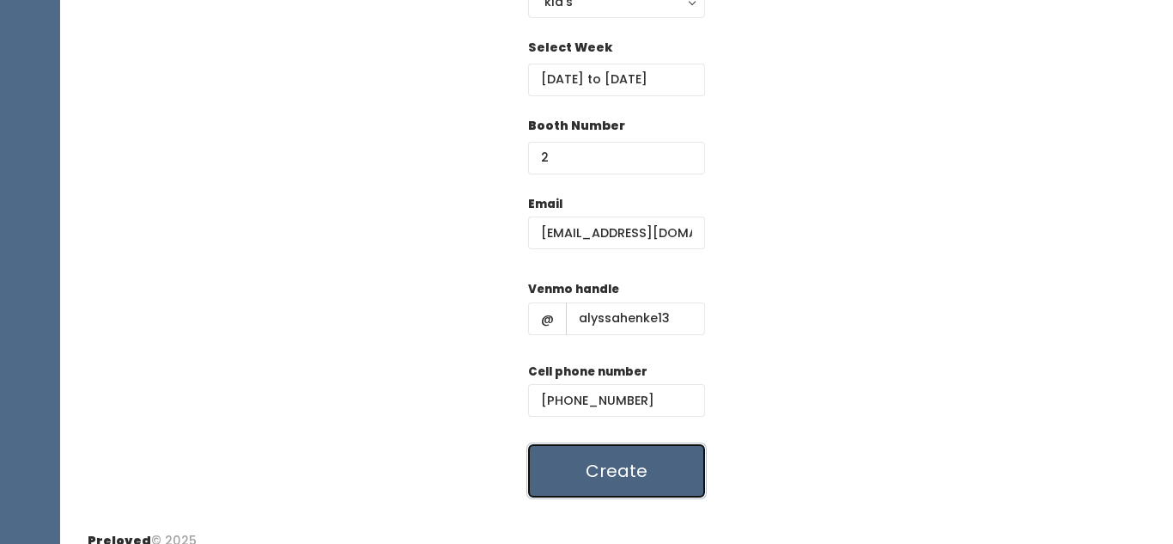
click at [625, 480] on button "Create" at bounding box center [616, 470] width 177 height 53
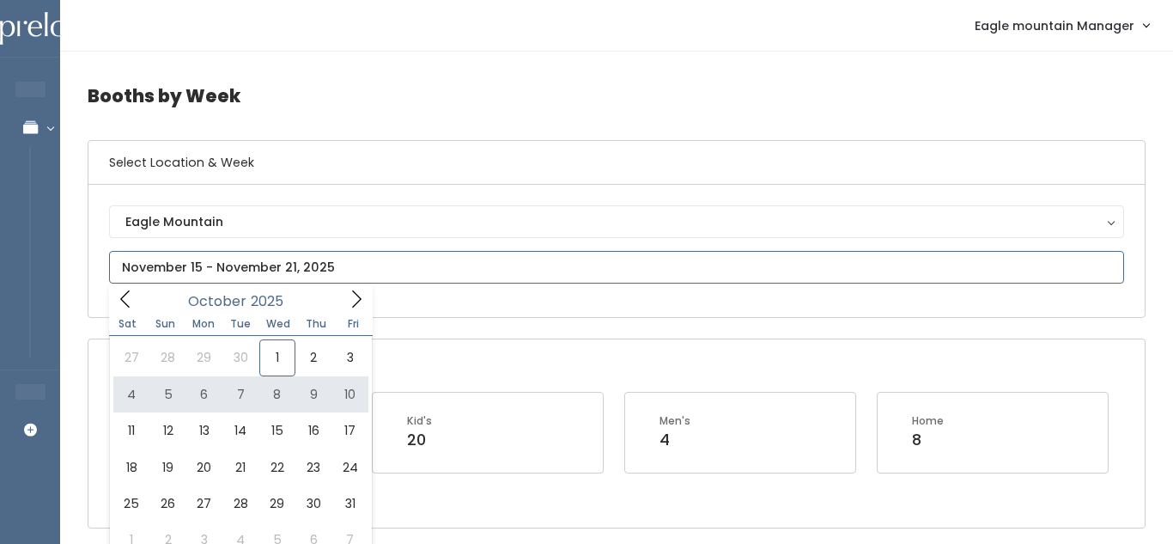
type input "October 4 to October 10"
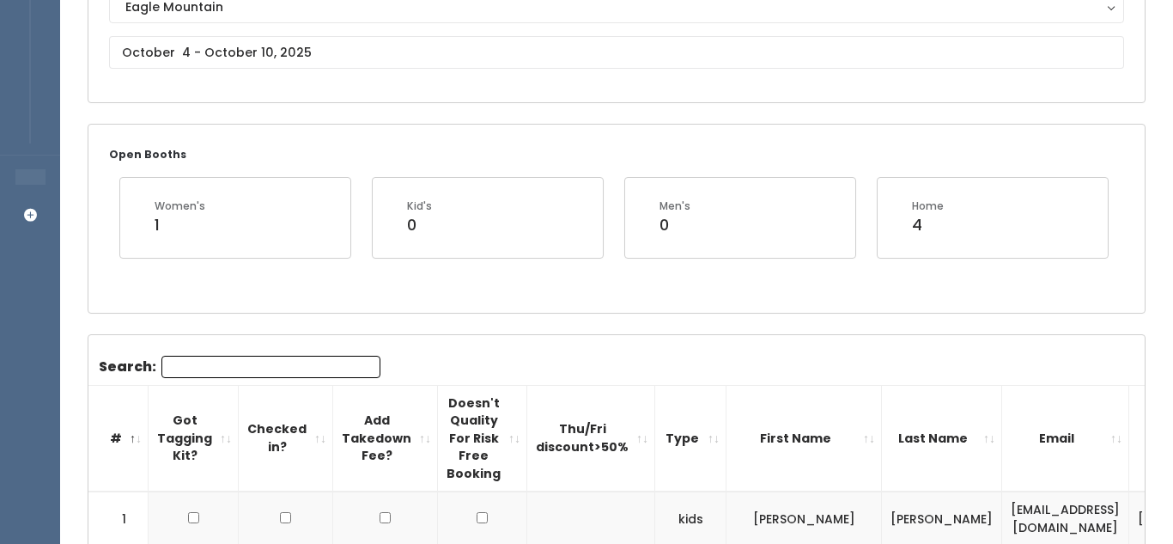
scroll to position [238, 0]
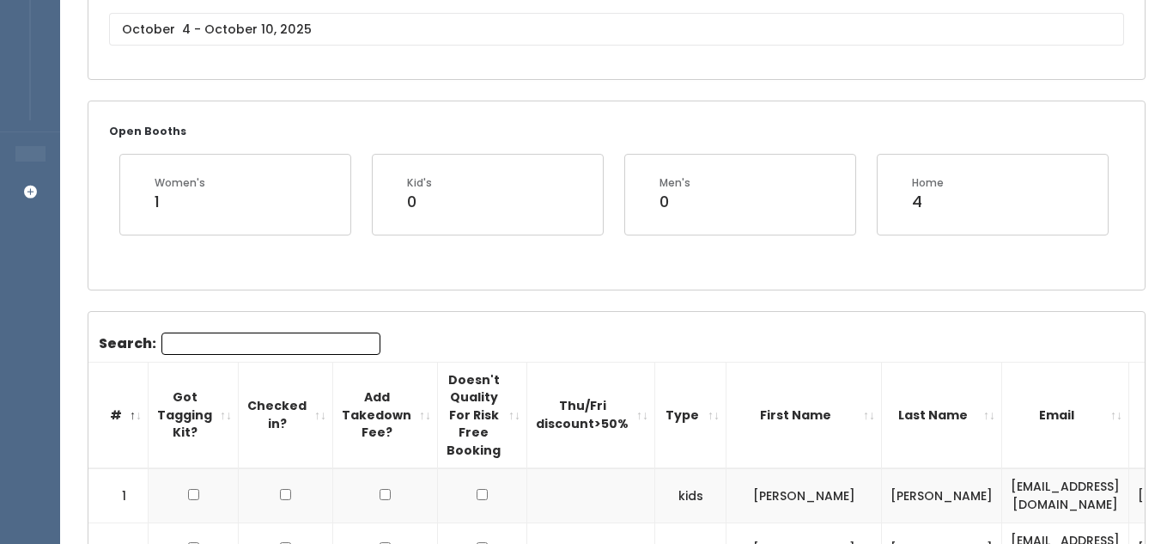
click at [329, 354] on div "Search:" at bounding box center [240, 346] width 282 height 29
click at [333, 342] on input "Search:" at bounding box center [271, 343] width 219 height 22
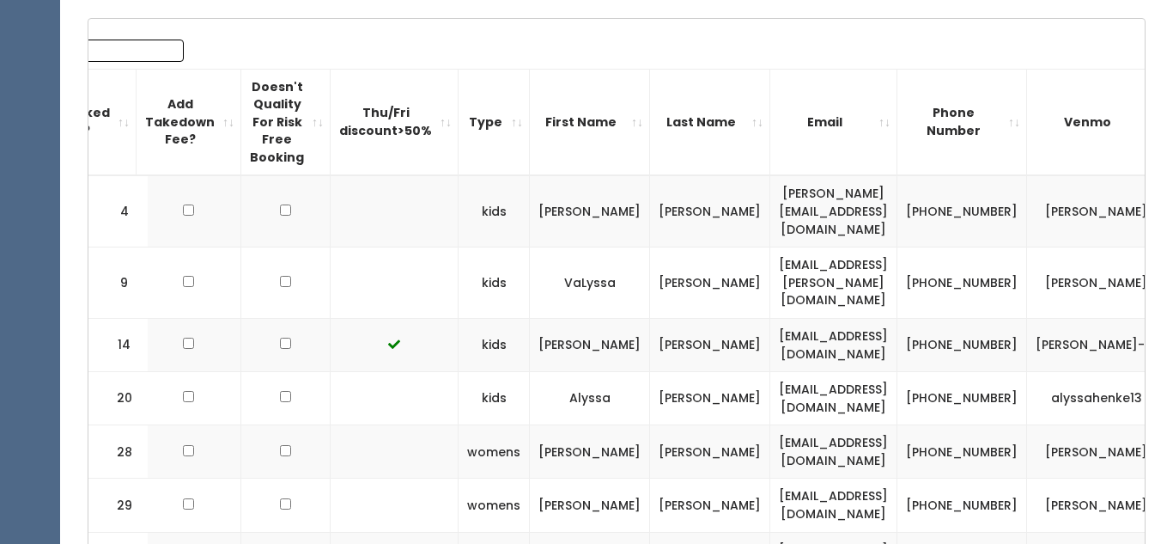
scroll to position [0, 195]
type input "Al"
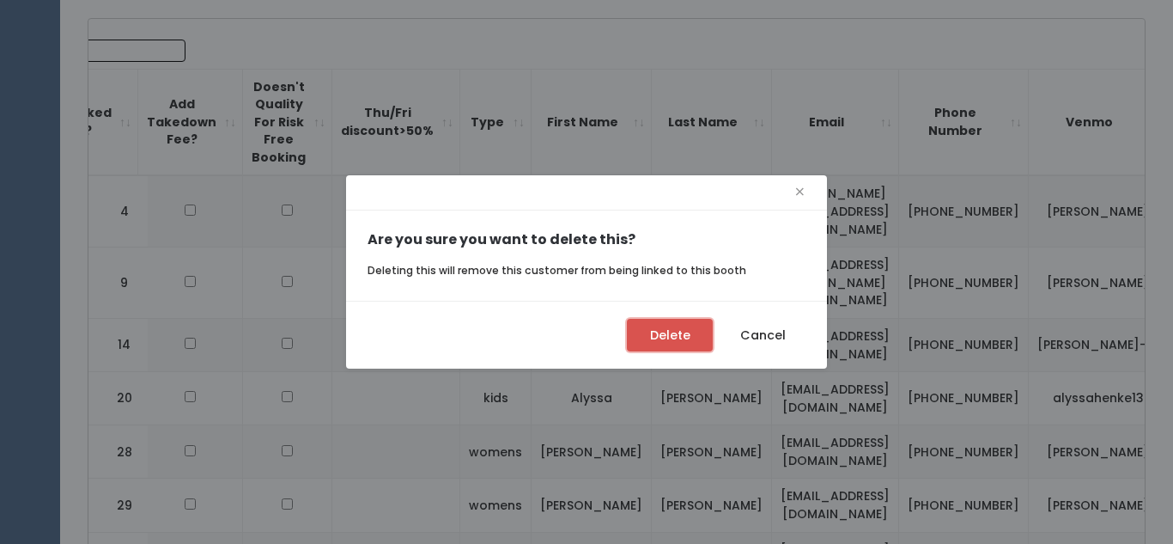
click at [637, 336] on button "Delete" at bounding box center [670, 335] width 86 height 33
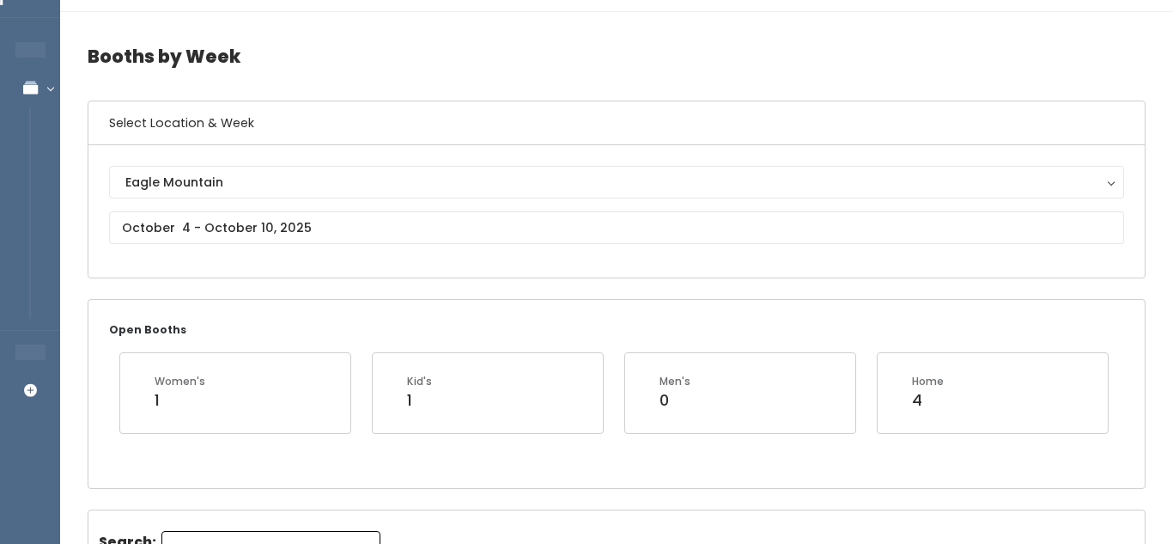
scroll to position [34, 0]
